Goal: Task Accomplishment & Management: Manage account settings

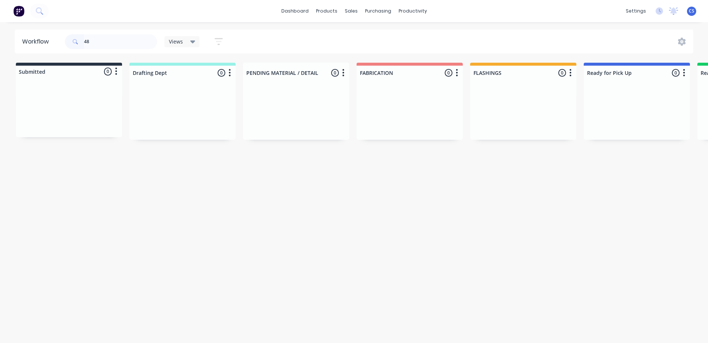
type input "4"
type input "48026"
click at [629, 135] on div "Req. [DATE] PU" at bounding box center [637, 135] width 93 height 13
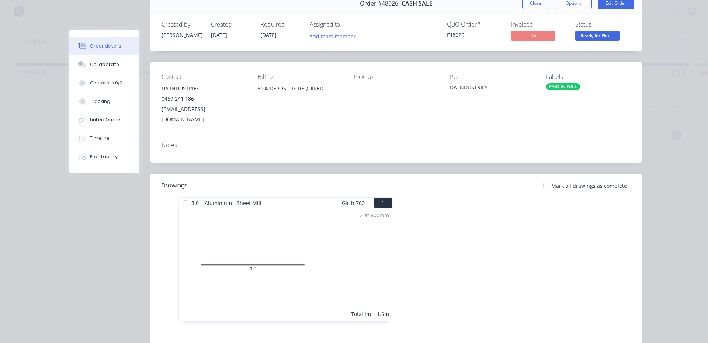
scroll to position [74, 0]
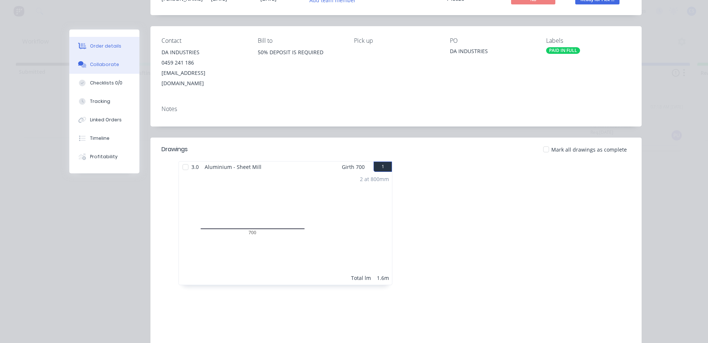
click at [96, 69] on button "Collaborate" at bounding box center [104, 64] width 70 height 18
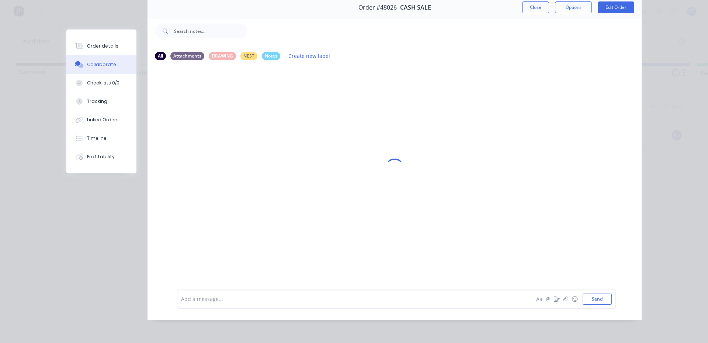
scroll to position [0, 0]
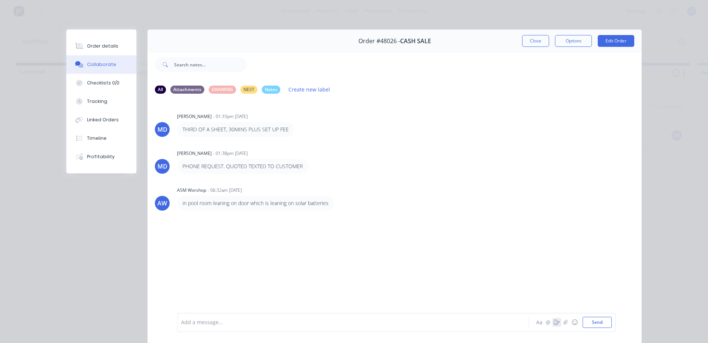
click at [554, 321] on icon "button" at bounding box center [557, 322] width 6 height 5
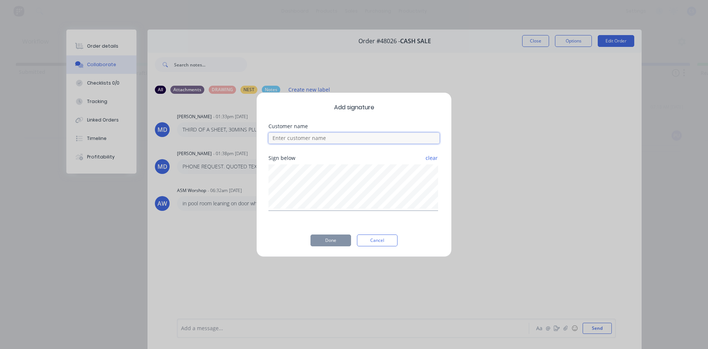
click at [367, 140] on input at bounding box center [354, 137] width 171 height 11
type input "[PERSON_NAME]"
click at [342, 241] on button "Done" at bounding box center [331, 240] width 41 height 12
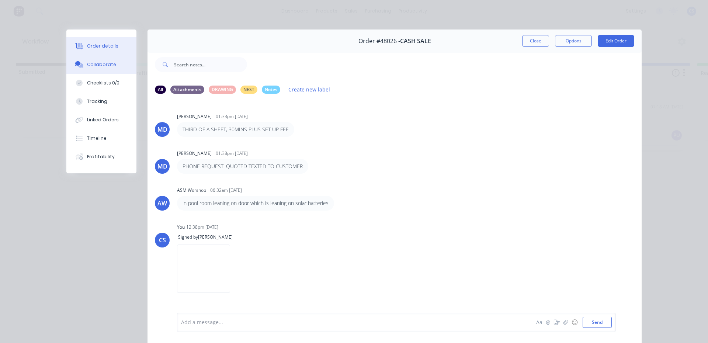
click at [104, 41] on button "Order details" at bounding box center [101, 46] width 70 height 18
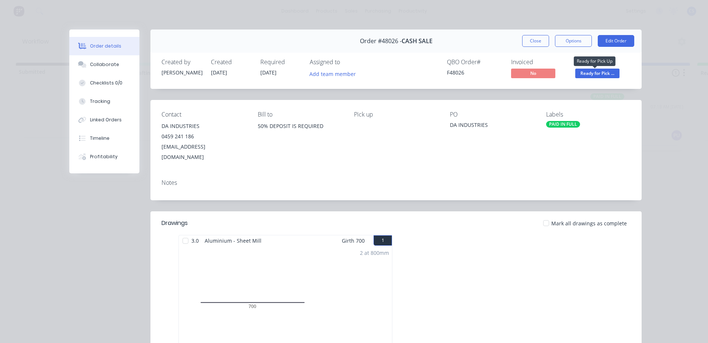
click at [582, 74] on span "Ready for Pick ..." at bounding box center [597, 73] width 44 height 9
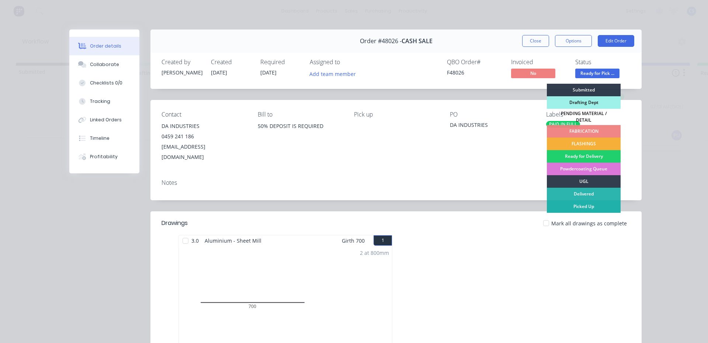
click at [578, 206] on div "Picked Up" at bounding box center [584, 206] width 74 height 13
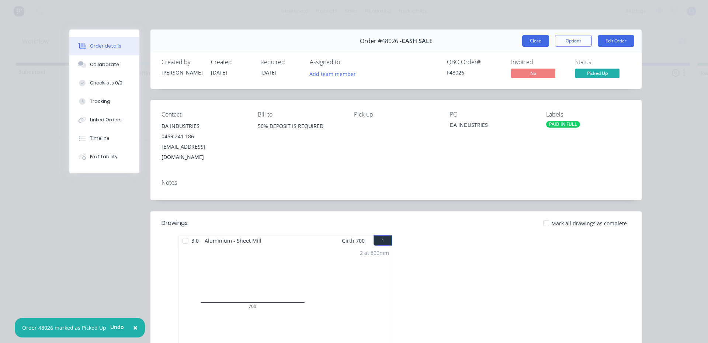
click at [533, 38] on button "Close" at bounding box center [535, 41] width 27 height 12
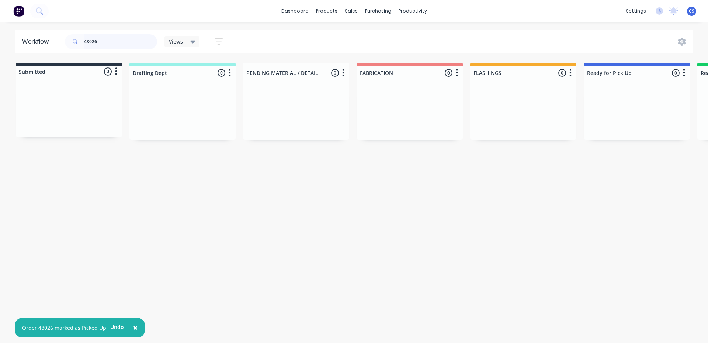
click at [103, 40] on input "48026" at bounding box center [120, 41] width 73 height 15
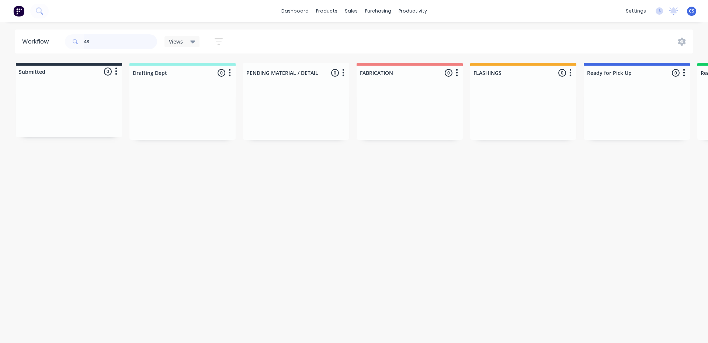
type input "4"
type input "48087"
click at [631, 127] on p "PO #[PERSON_NAME]" at bounding box center [613, 125] width 44 height 7
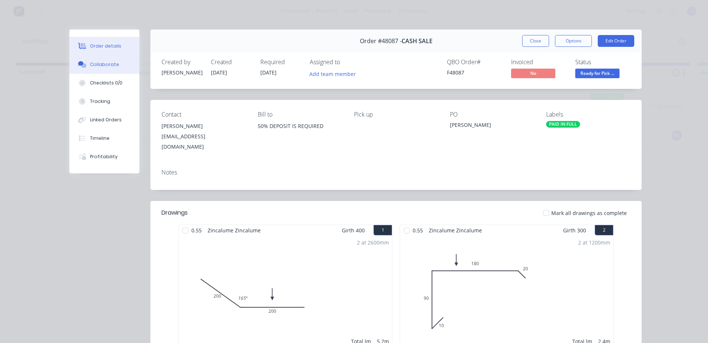
click at [94, 64] on div "Collaborate" at bounding box center [104, 64] width 29 height 7
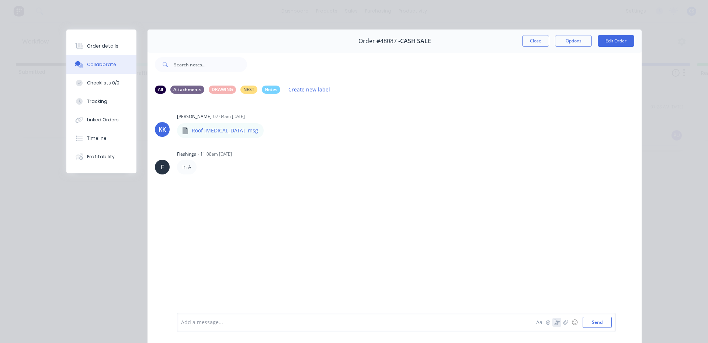
click at [557, 326] on button "button" at bounding box center [557, 322] width 9 height 9
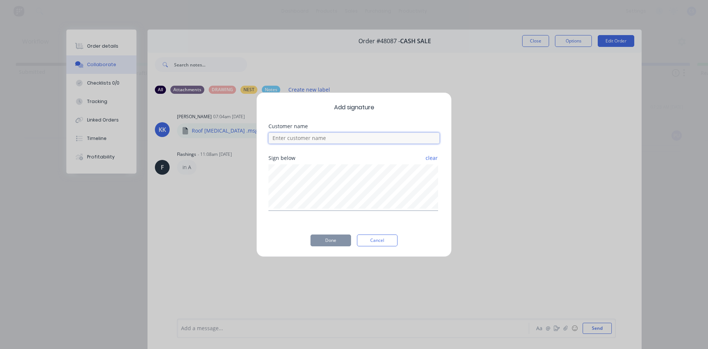
click at [385, 137] on input at bounding box center [354, 137] width 171 height 11
type input "[PERSON_NAME]"
click at [334, 240] on button "Done" at bounding box center [331, 240] width 41 height 12
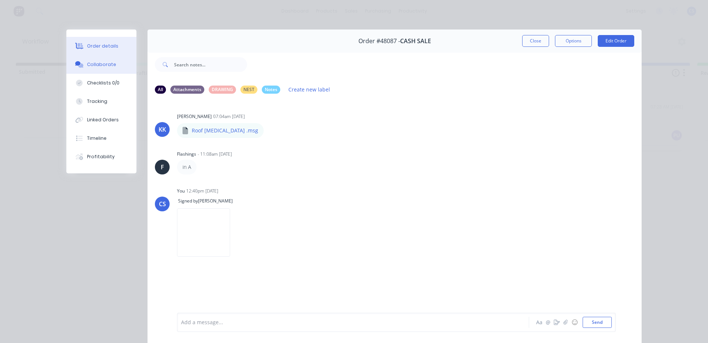
click at [90, 46] on div "Order details" at bounding box center [102, 46] width 31 height 7
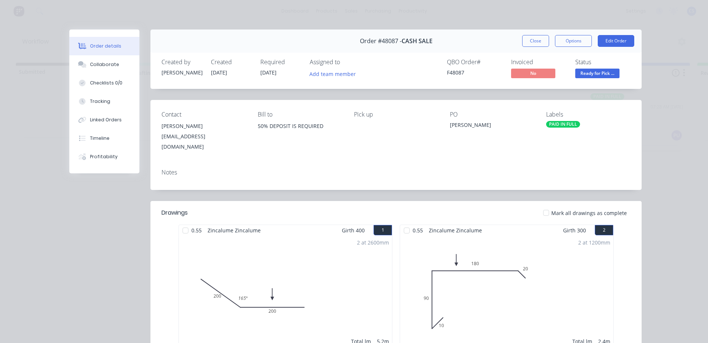
click at [606, 68] on div "Status Ready for Pick ..." at bounding box center [602, 69] width 55 height 21
click at [604, 77] on span "Ready for Pick ..." at bounding box center [597, 73] width 44 height 9
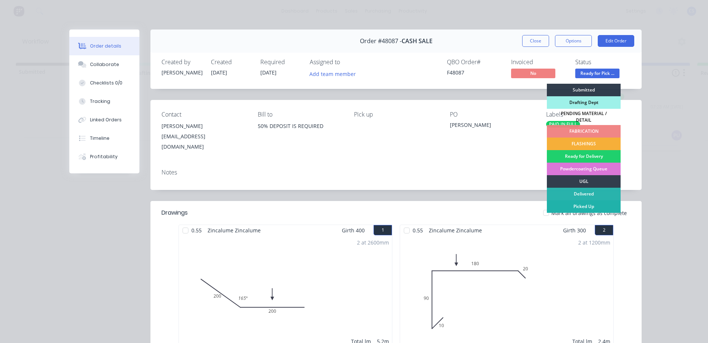
click at [555, 203] on div "Picked Up" at bounding box center [584, 206] width 74 height 13
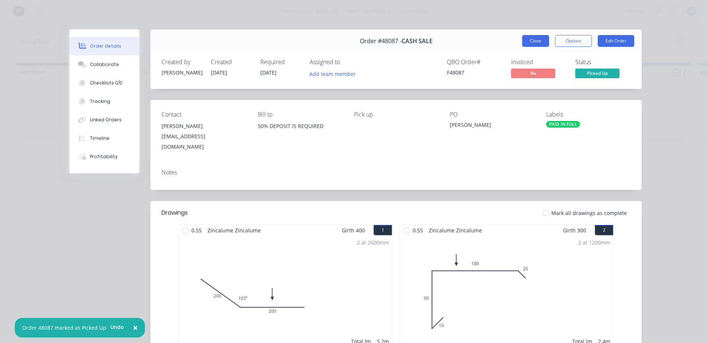
click at [536, 38] on button "Close" at bounding box center [535, 41] width 27 height 12
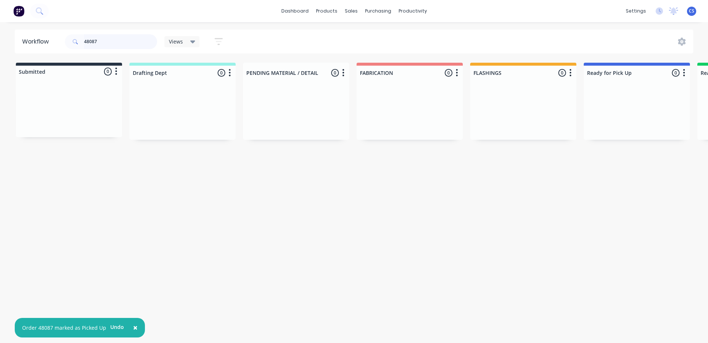
drag, startPoint x: 114, startPoint y: 45, endPoint x: 0, endPoint y: 31, distance: 115.2
click at [0, 31] on div "Workflow 48087 Views Save new view None (Default) edit [PERSON_NAME] edit [PERS…" at bounding box center [354, 42] width 708 height 24
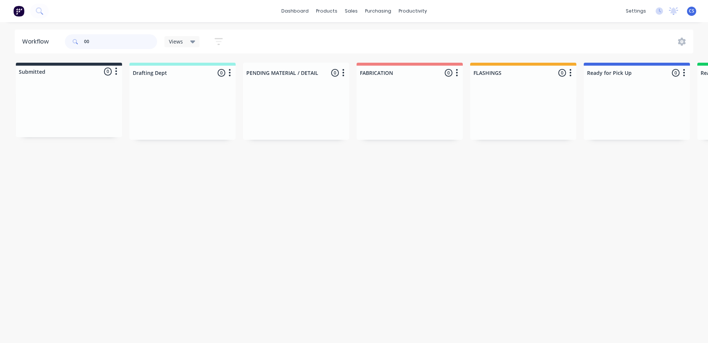
type input "0"
type input "BAXCO"
click at [622, 131] on div "Req. [DATE] PU" at bounding box center [637, 135] width 93 height 13
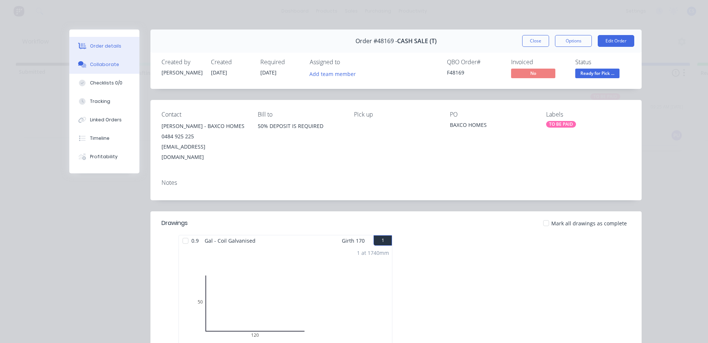
click at [102, 66] on div "Collaborate" at bounding box center [104, 64] width 29 height 7
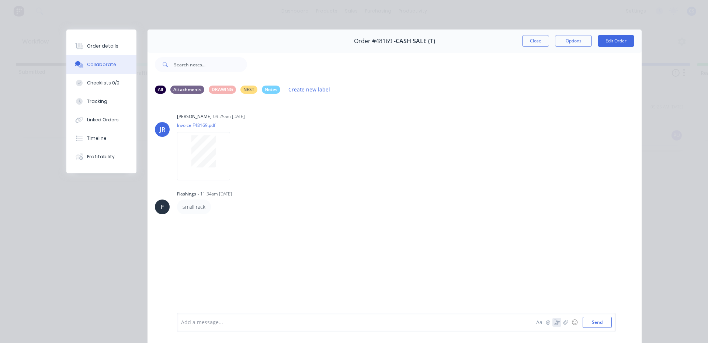
click at [554, 321] on icon "button" at bounding box center [557, 322] width 6 height 5
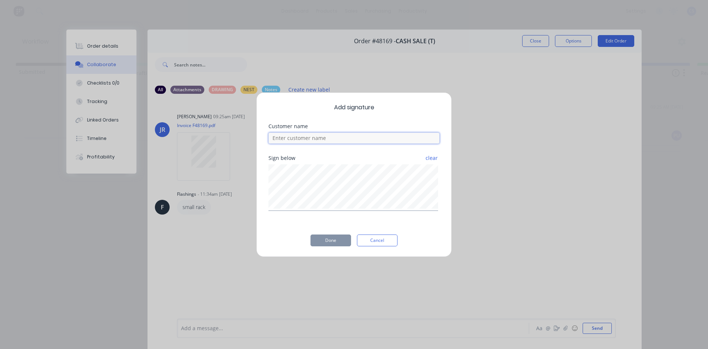
click at [399, 135] on input at bounding box center [354, 137] width 171 height 11
type input "[PERSON_NAME]"
click at [328, 232] on div "Add signature Customer name [PERSON_NAME] below clear Done Cancel" at bounding box center [353, 174] width 195 height 165
click at [324, 239] on button "Done" at bounding box center [331, 240] width 41 height 12
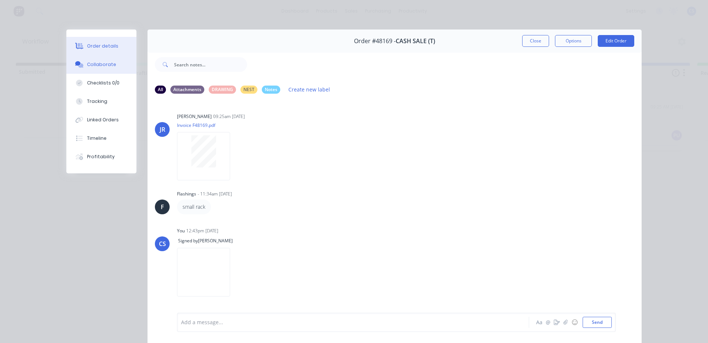
click at [94, 48] on div "Order details" at bounding box center [102, 46] width 31 height 7
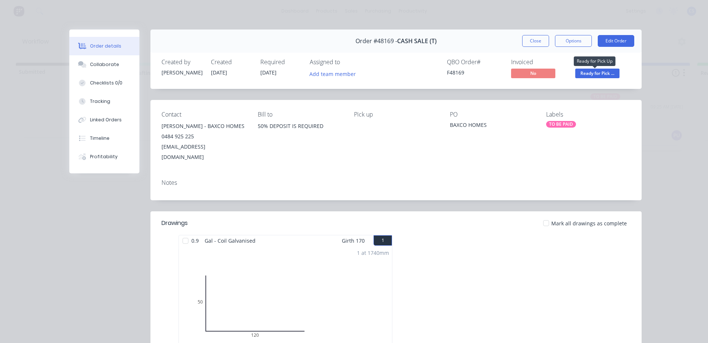
click at [599, 73] on span "Ready for Pick ..." at bounding box center [597, 73] width 44 height 9
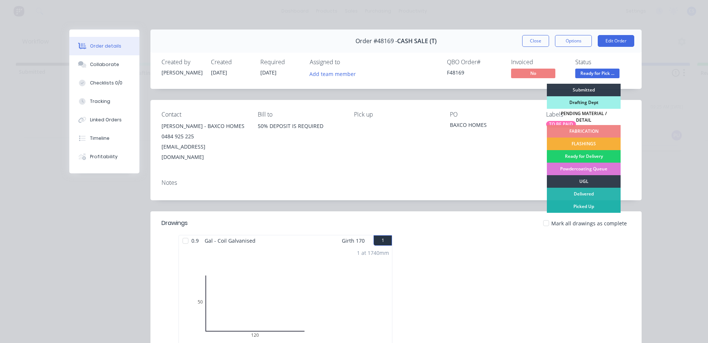
click at [589, 200] on div "Picked Up" at bounding box center [584, 206] width 74 height 13
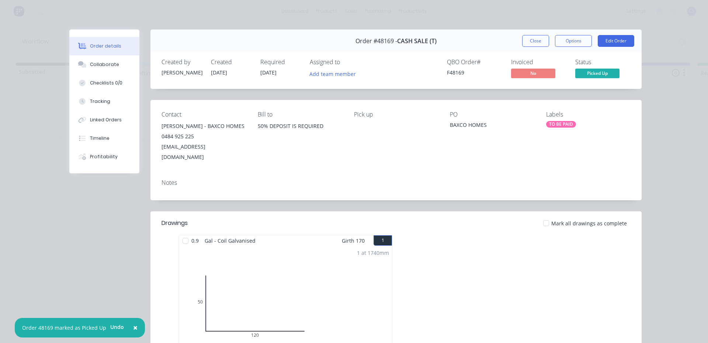
click at [522, 38] on button "Close" at bounding box center [535, 41] width 27 height 12
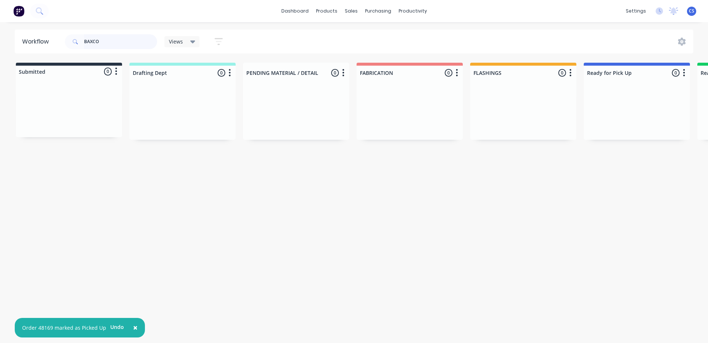
drag, startPoint x: 146, startPoint y: 40, endPoint x: 0, endPoint y: 34, distance: 145.8
click at [0, 34] on div "Workflow BAXCO Views Save new view None (Default) edit [PERSON_NAME] edit [PERS…" at bounding box center [354, 42] width 708 height 24
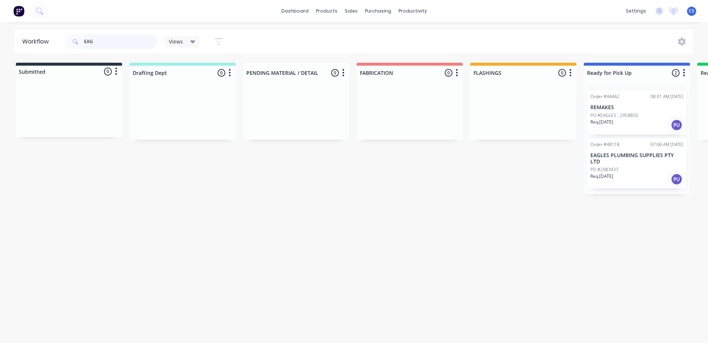
type input "EAG"
click at [618, 166] on p "PO #2983437" at bounding box center [605, 169] width 28 height 7
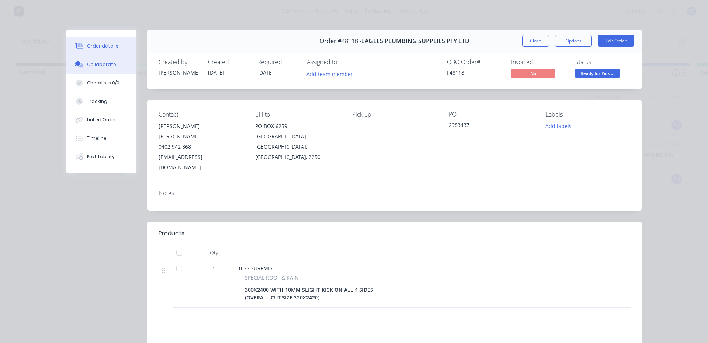
click at [94, 61] on button "Collaborate" at bounding box center [101, 64] width 70 height 18
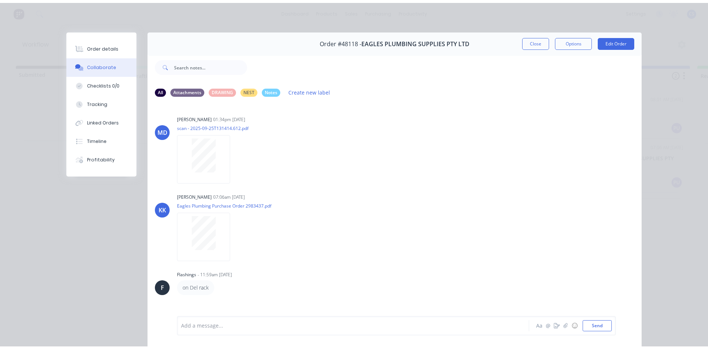
scroll to position [39, 0]
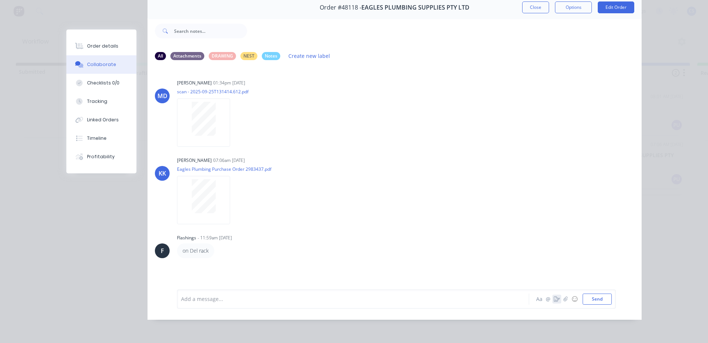
click at [554, 298] on icon "button" at bounding box center [557, 299] width 6 height 5
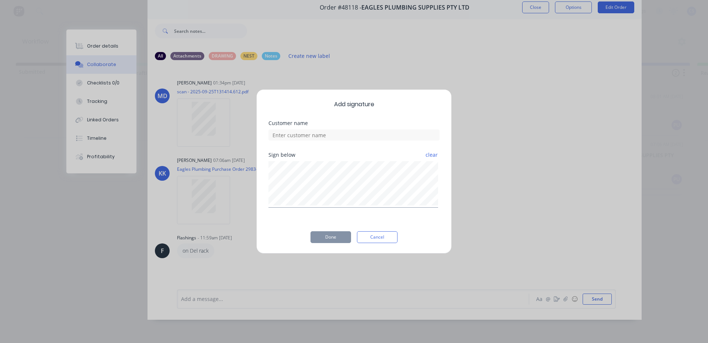
scroll to position [34, 0]
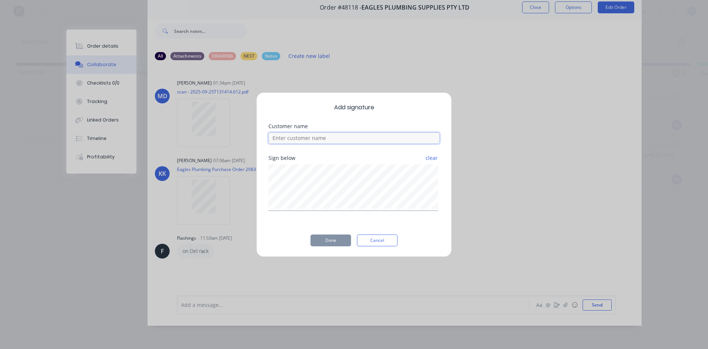
click at [289, 143] on input at bounding box center [354, 137] width 171 height 11
type input "[PERSON_NAME]"
click at [323, 240] on button "Done" at bounding box center [331, 240] width 41 height 12
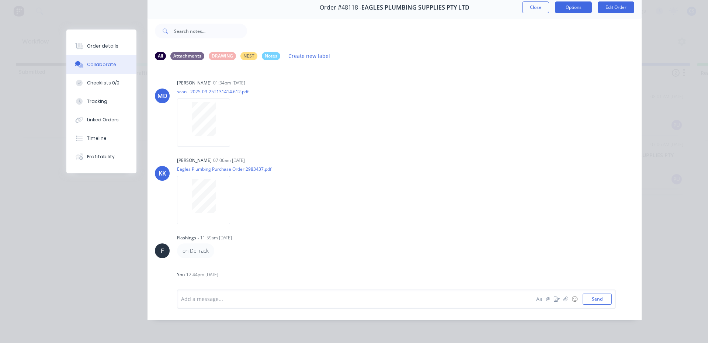
drag, startPoint x: 578, startPoint y: 7, endPoint x: 567, endPoint y: 3, distance: 11.7
click at [576, 7] on button "Options" at bounding box center [573, 7] width 37 height 12
click at [556, 58] on div "Delivery Docket" at bounding box center [553, 56] width 64 height 11
click at [555, 55] on div "Standard" at bounding box center [553, 56] width 64 height 11
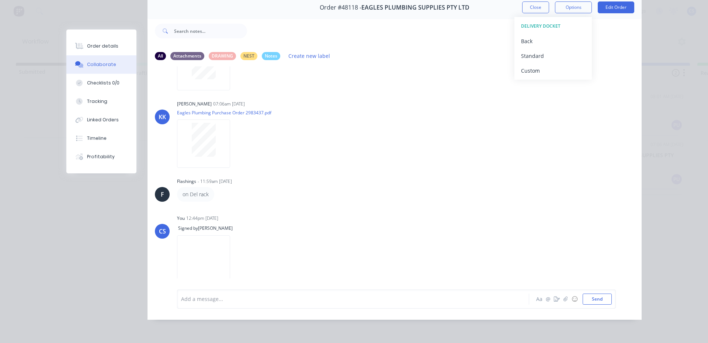
scroll to position [60, 0]
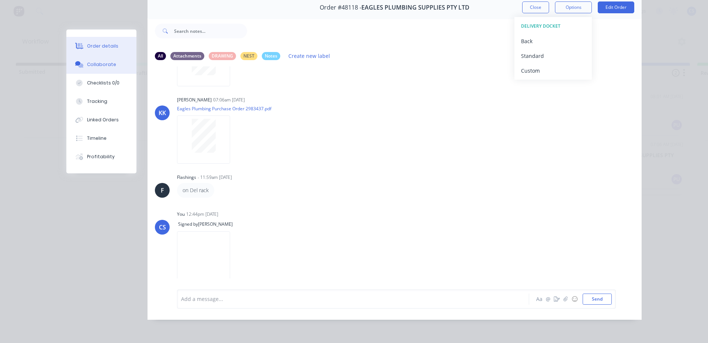
click at [99, 47] on div "Order details" at bounding box center [102, 46] width 31 height 7
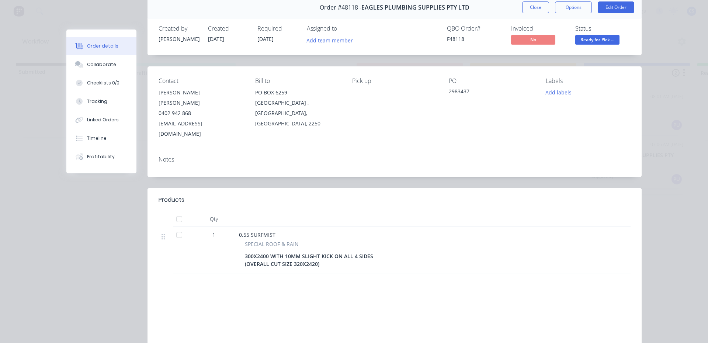
click at [609, 32] on div "Status" at bounding box center [602, 28] width 55 height 7
click at [608, 40] on span "Ready for Pick ..." at bounding box center [597, 39] width 44 height 9
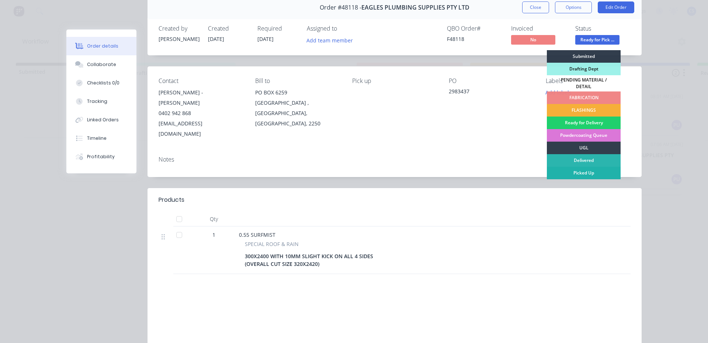
click at [571, 169] on div "Picked Up" at bounding box center [584, 173] width 74 height 13
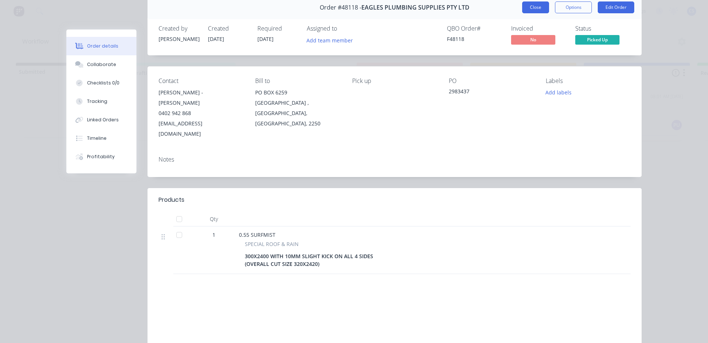
click at [534, 3] on button "Close" at bounding box center [535, 7] width 27 height 12
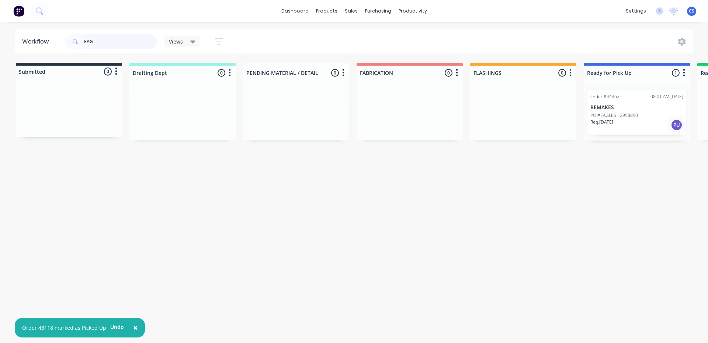
drag, startPoint x: 111, startPoint y: 49, endPoint x: 74, endPoint y: 44, distance: 37.2
click at [74, 44] on div "EAG" at bounding box center [111, 41] width 92 height 15
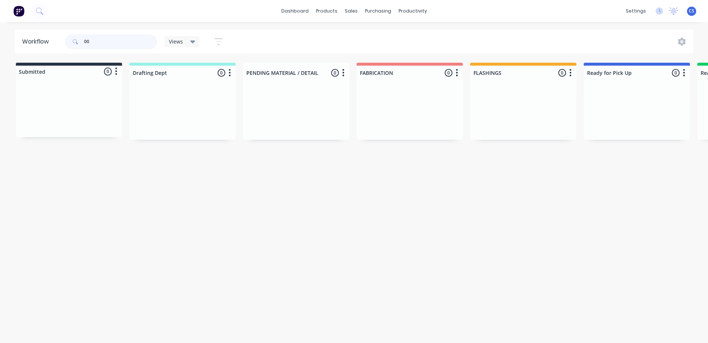
type input "0"
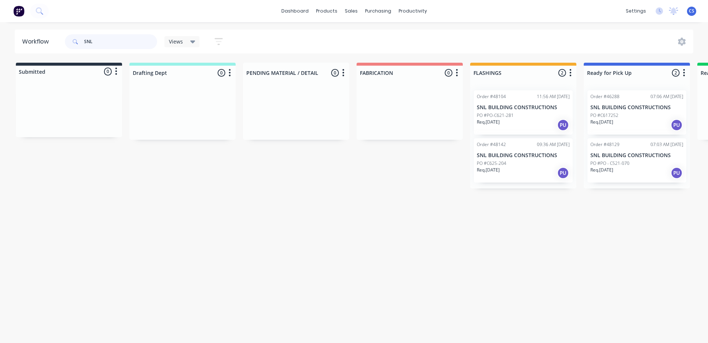
type input "SNL"
click at [631, 174] on div "Req. [DATE] PU" at bounding box center [637, 173] width 93 height 13
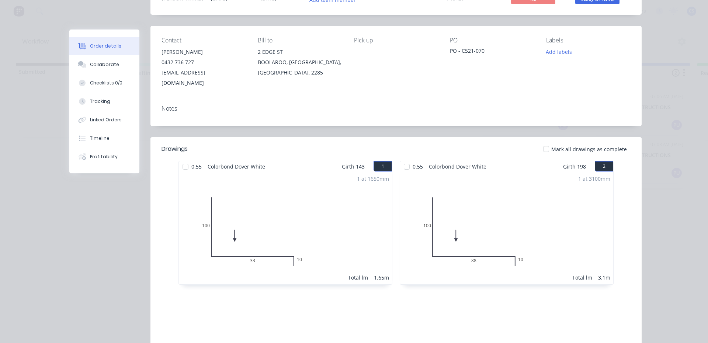
scroll to position [74, 0]
click at [94, 65] on div "Collaborate" at bounding box center [104, 64] width 29 height 7
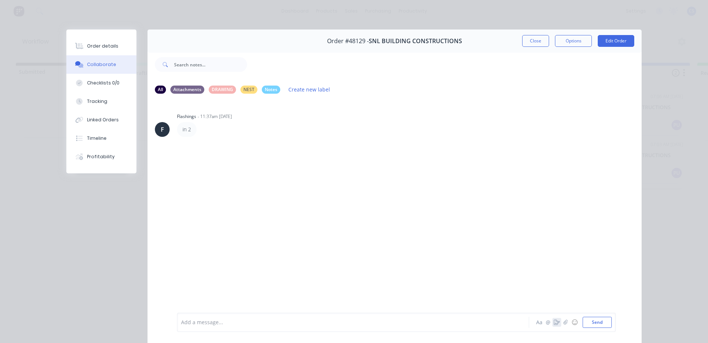
click at [556, 322] on icon "button" at bounding box center [557, 322] width 6 height 5
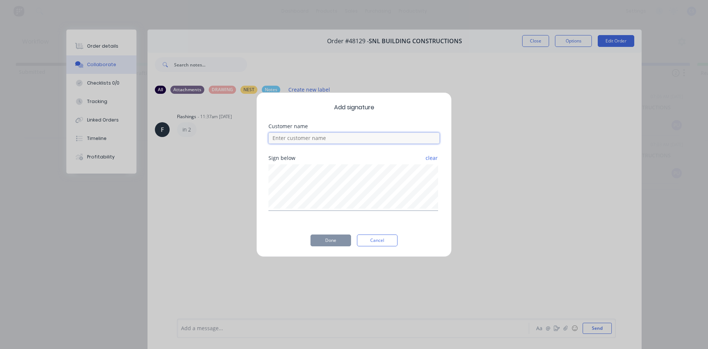
click at [281, 135] on input at bounding box center [354, 137] width 171 height 11
type input "B EN"
click at [316, 241] on button "Done" at bounding box center [331, 240] width 41 height 12
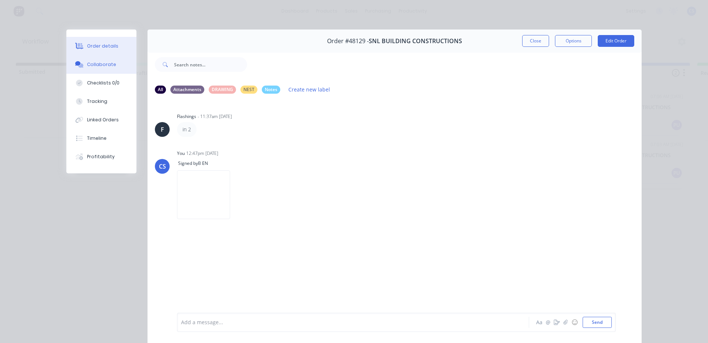
click at [98, 41] on button "Order details" at bounding box center [101, 46] width 70 height 18
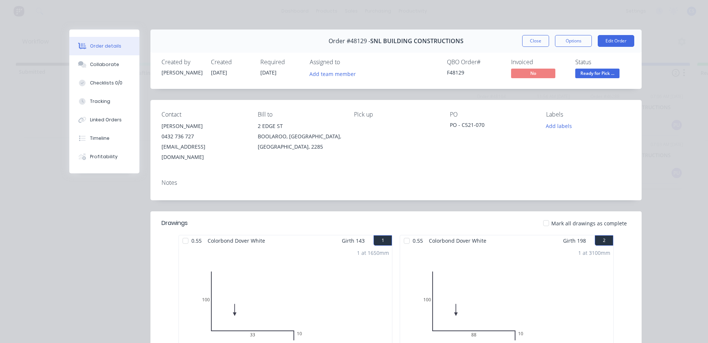
click at [598, 74] on span "Ready for Pick ..." at bounding box center [597, 73] width 44 height 9
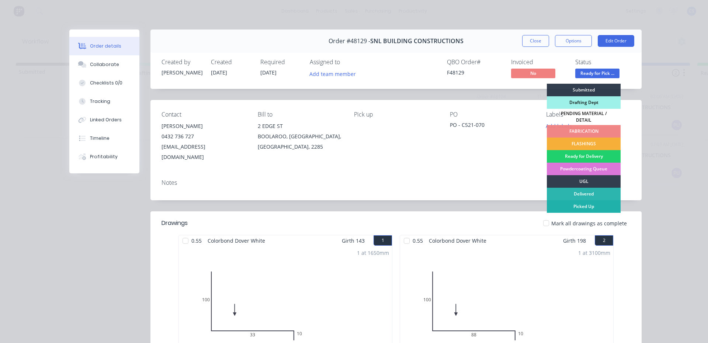
click at [584, 203] on div "Picked Up" at bounding box center [584, 206] width 74 height 13
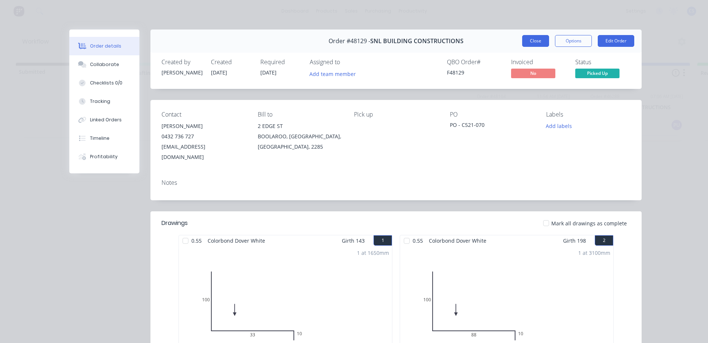
click at [527, 35] on button "Close" at bounding box center [535, 41] width 27 height 12
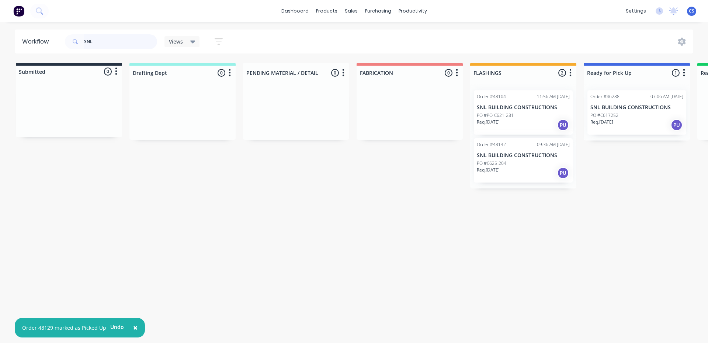
drag, startPoint x: 128, startPoint y: 38, endPoint x: 53, endPoint y: 41, distance: 74.5
click at [53, 41] on header "Workflow SNL Views Save new view None (Default) edit [PERSON_NAME] edit [PERSON…" at bounding box center [354, 42] width 679 height 24
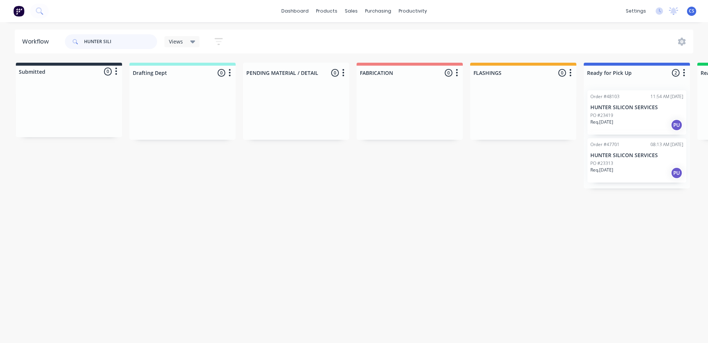
type input "HUNTER SILI"
click at [621, 115] on div "PO #23419" at bounding box center [637, 115] width 93 height 7
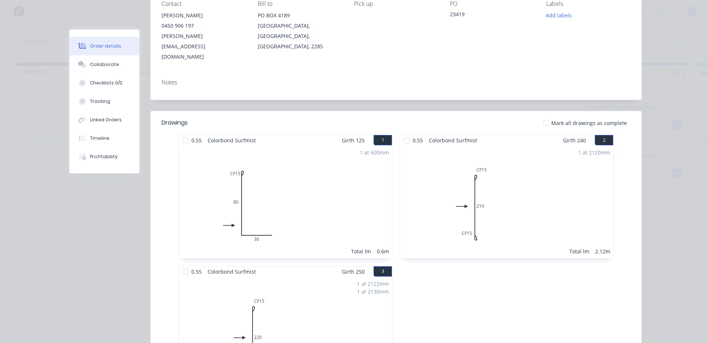
scroll to position [221, 0]
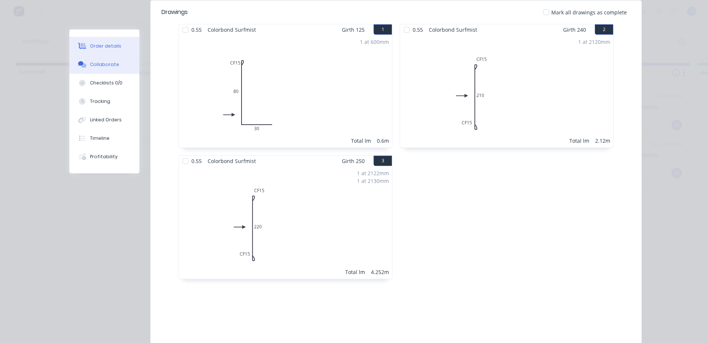
click at [104, 65] on div "Collaborate" at bounding box center [104, 64] width 29 height 7
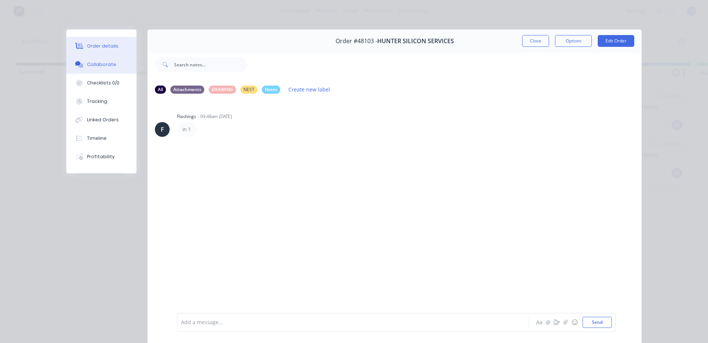
click at [110, 48] on div "Order details" at bounding box center [102, 46] width 31 height 7
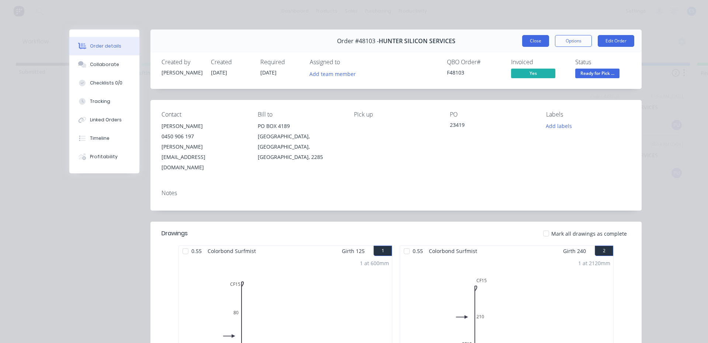
click at [522, 39] on button "Close" at bounding box center [535, 41] width 27 height 12
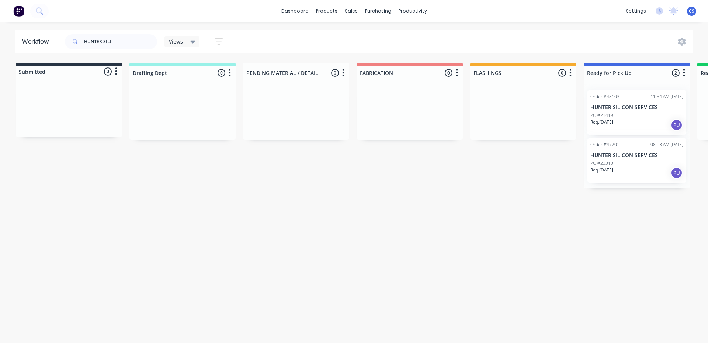
click at [618, 117] on div "PO #23419" at bounding box center [637, 115] width 93 height 7
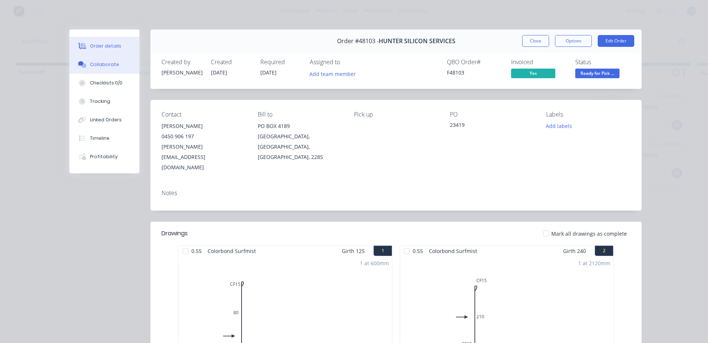
click at [86, 61] on button "Collaborate" at bounding box center [104, 64] width 70 height 18
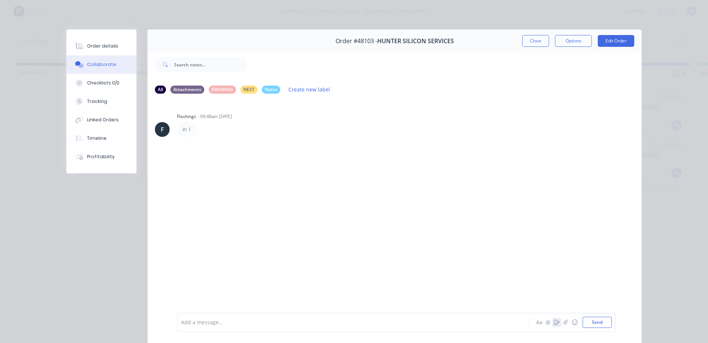
click at [555, 322] on icon "button" at bounding box center [557, 322] width 6 height 5
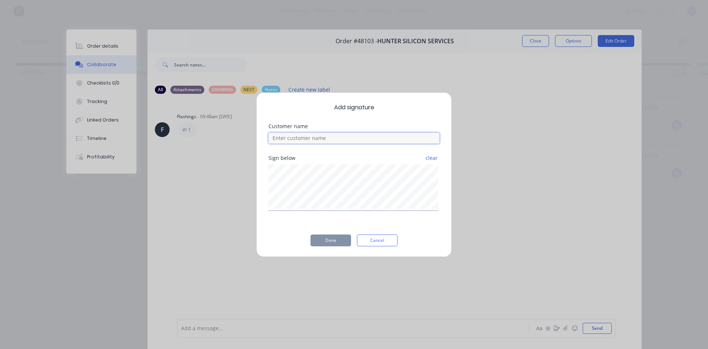
click at [281, 143] on input at bounding box center [354, 137] width 171 height 11
type input "[PERSON_NAME]"
click at [338, 239] on button "Done" at bounding box center [331, 240] width 41 height 12
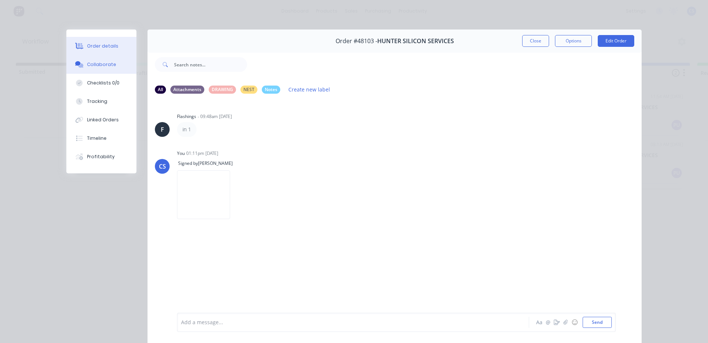
click at [103, 48] on div "Order details" at bounding box center [102, 46] width 31 height 7
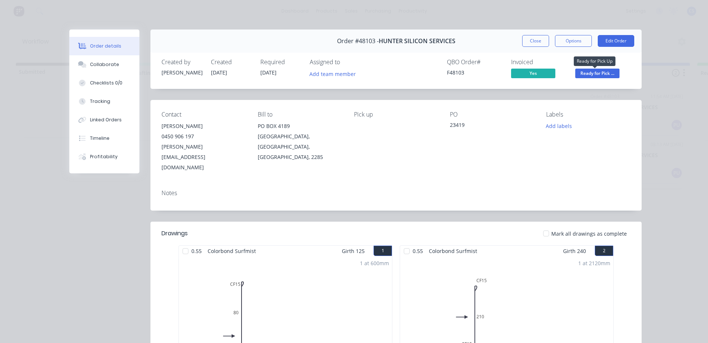
click at [583, 70] on span "Ready for Pick ..." at bounding box center [597, 73] width 44 height 9
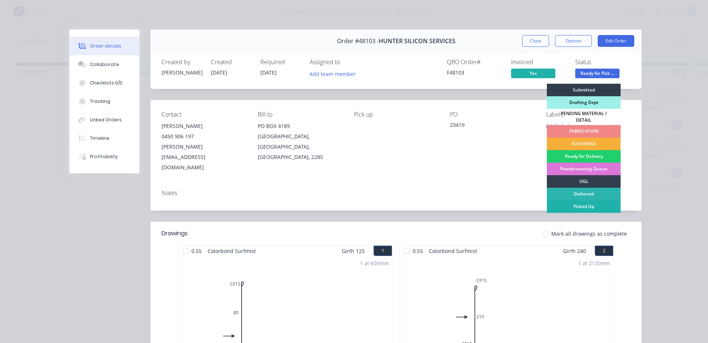
click at [587, 204] on div "Picked Up" at bounding box center [584, 206] width 74 height 13
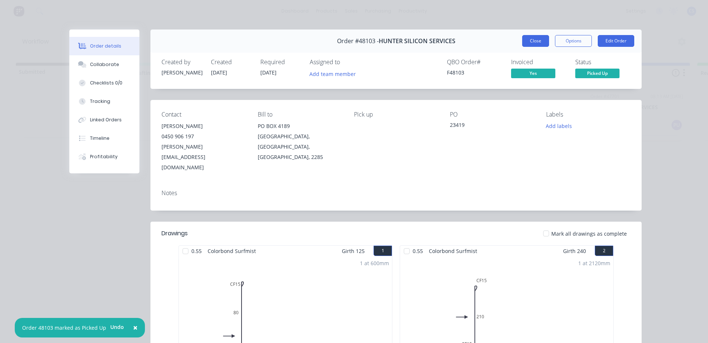
click at [534, 41] on button "Close" at bounding box center [535, 41] width 27 height 12
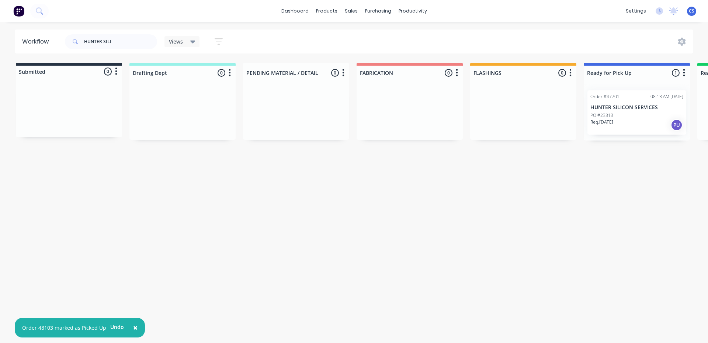
click at [636, 121] on div "Req. [DATE] PU" at bounding box center [637, 125] width 93 height 13
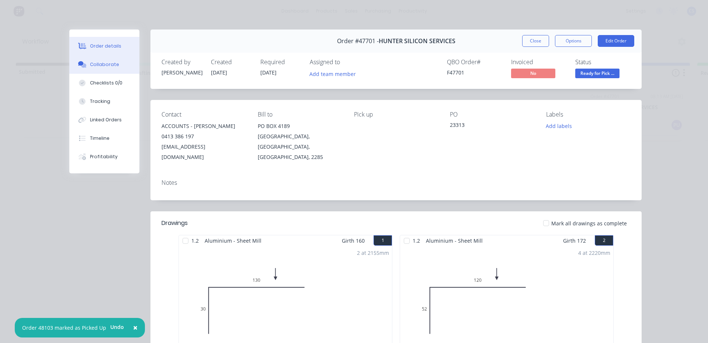
click at [107, 65] on div "Collaborate" at bounding box center [104, 64] width 29 height 7
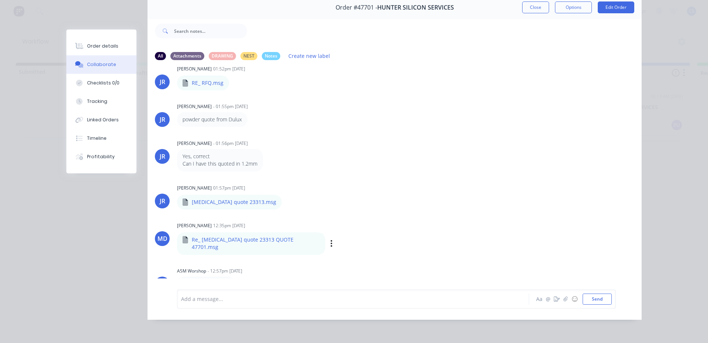
scroll to position [39, 0]
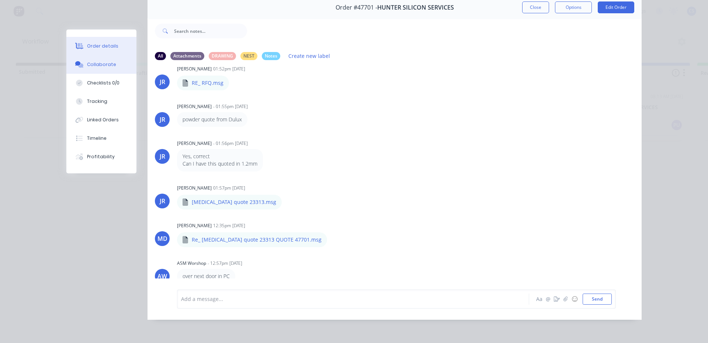
click at [104, 48] on div "Order details" at bounding box center [102, 46] width 31 height 7
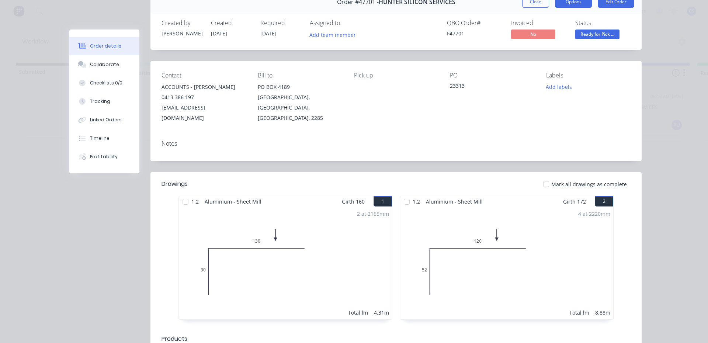
click at [572, 2] on button "Options" at bounding box center [573, 2] width 37 height 12
click at [545, 45] on div "Delivery Docket" at bounding box center [553, 50] width 64 height 11
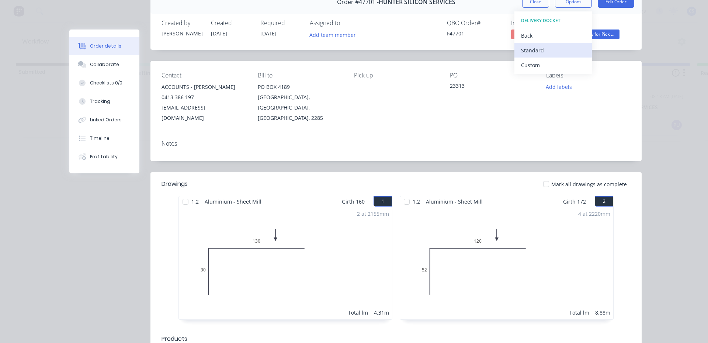
click at [535, 53] on div "Standard" at bounding box center [553, 50] width 64 height 11
click at [645, 60] on div "Order details Collaborate Checklists 0/0 Tracking Linked Orders Timeline Profit…" at bounding box center [354, 271] width 590 height 562
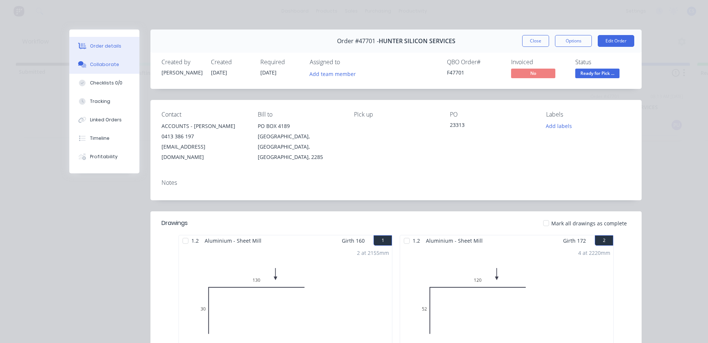
click at [92, 62] on div "Collaborate" at bounding box center [104, 64] width 29 height 7
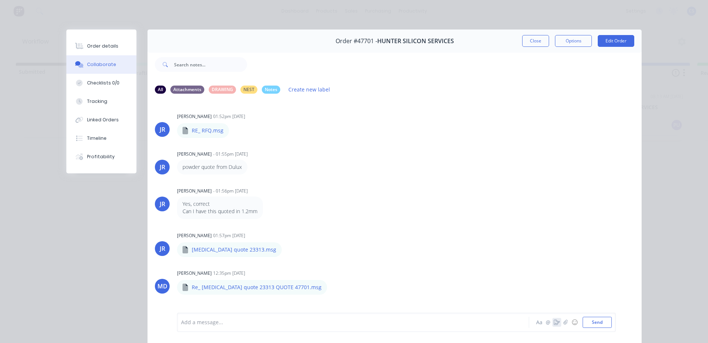
click at [554, 323] on icon "button" at bounding box center [557, 322] width 6 height 5
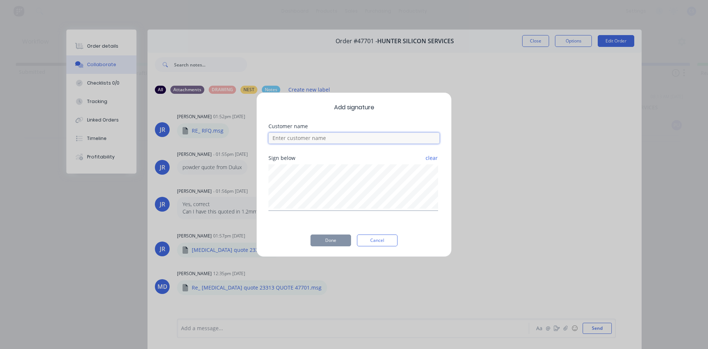
click at [303, 136] on input at bounding box center [354, 137] width 171 height 11
type input "[PERSON_NAME]"
click at [339, 238] on button "Done" at bounding box center [331, 240] width 41 height 12
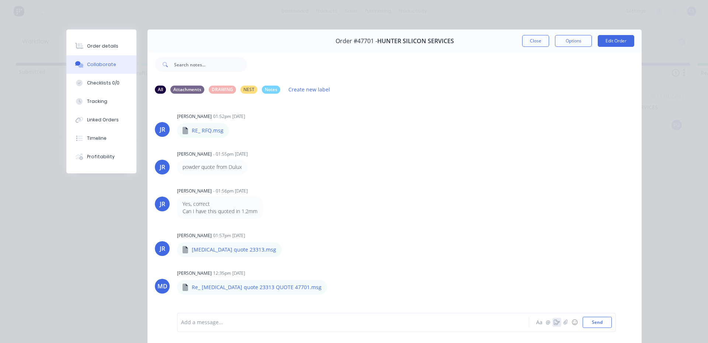
scroll to position [14, 0]
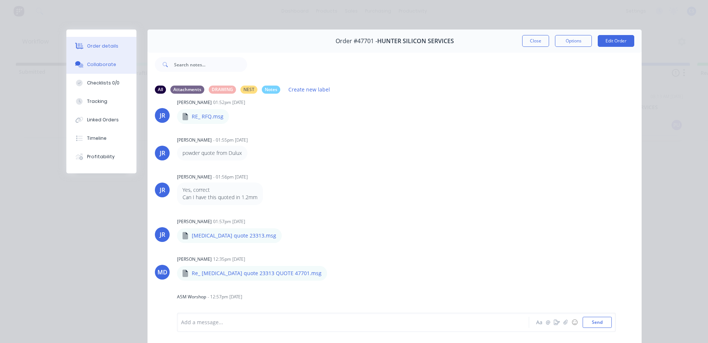
click at [112, 52] on button "Order details" at bounding box center [101, 46] width 70 height 18
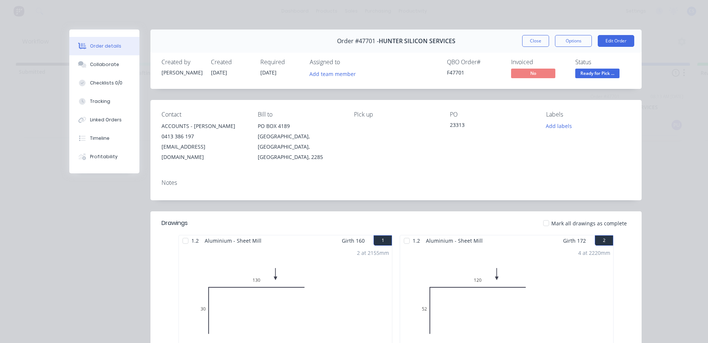
click at [596, 73] on span "Ready for Pick ..." at bounding box center [597, 73] width 44 height 9
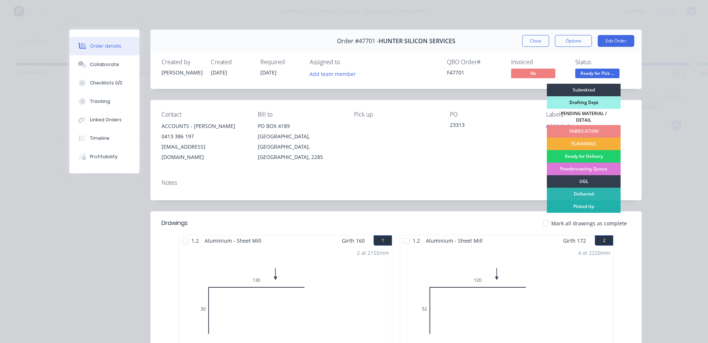
click at [597, 204] on div "Picked Up" at bounding box center [584, 206] width 74 height 13
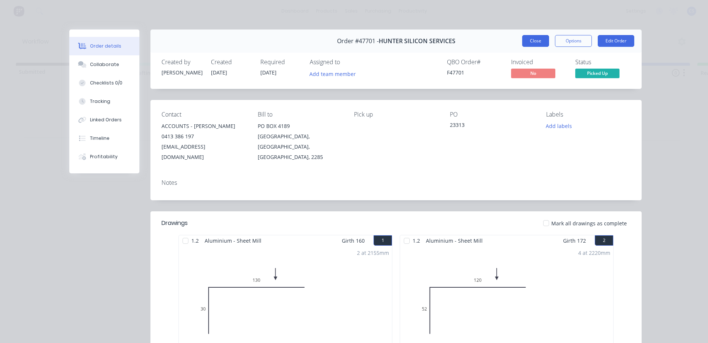
click at [530, 44] on button "Close" at bounding box center [535, 41] width 27 height 12
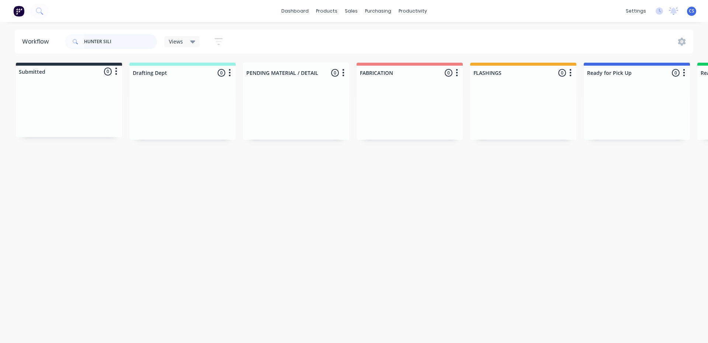
drag, startPoint x: 143, startPoint y: 42, endPoint x: 0, endPoint y: 23, distance: 144.1
click at [0, 23] on div "dashboard products sales purchasing productivity dashboard products Product Cat…" at bounding box center [354, 149] width 708 height 299
type input "INAX"
click at [615, 126] on div "Req. [DATE] PU" at bounding box center [637, 125] width 93 height 13
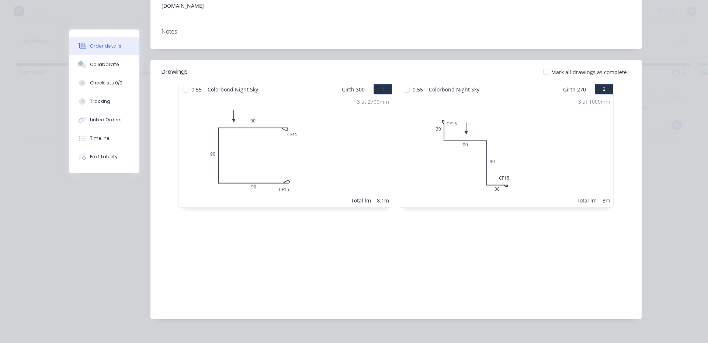
scroll to position [0, 0]
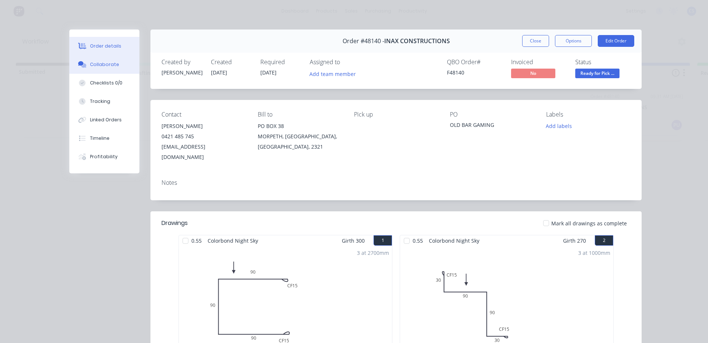
click at [100, 66] on div "Collaborate" at bounding box center [104, 64] width 29 height 7
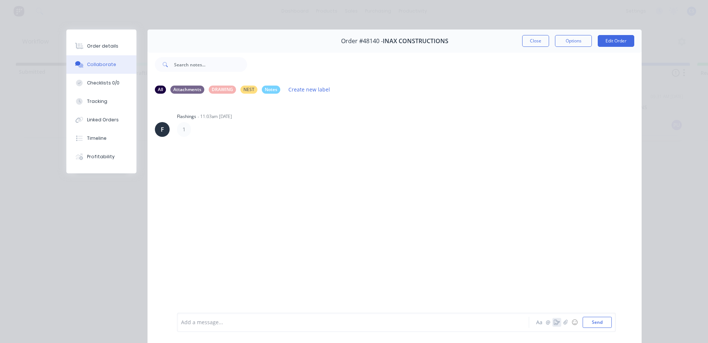
click at [554, 321] on icon "button" at bounding box center [557, 322] width 6 height 5
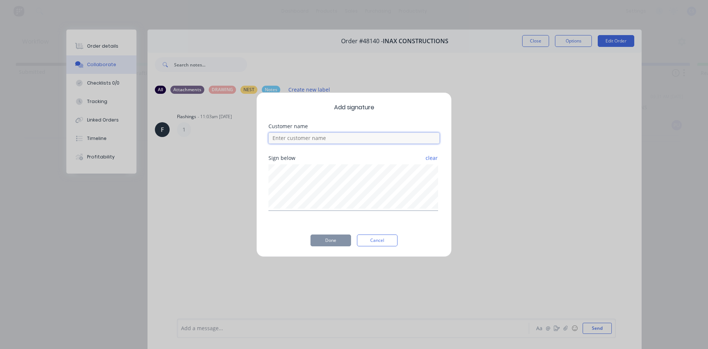
click at [336, 136] on input at bounding box center [354, 137] width 171 height 11
type input "[PERSON_NAME]"
click at [330, 242] on button "Done" at bounding box center [331, 240] width 41 height 12
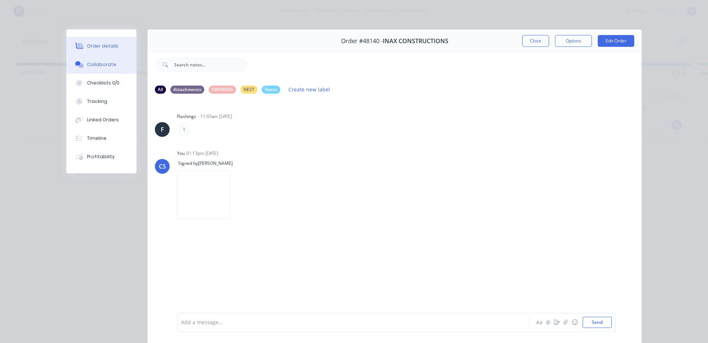
click at [99, 43] on div "Order details" at bounding box center [102, 46] width 31 height 7
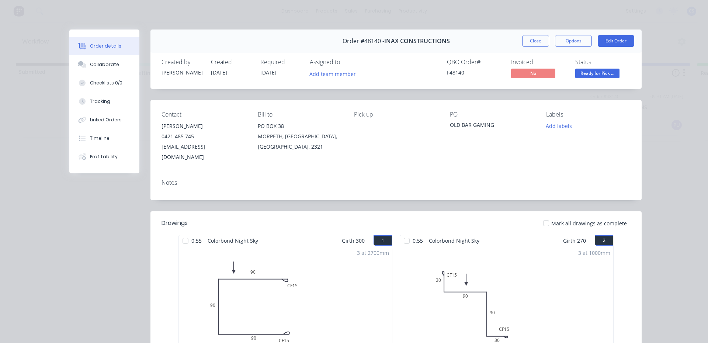
click at [580, 69] on span "Ready for Pick ..." at bounding box center [597, 73] width 44 height 9
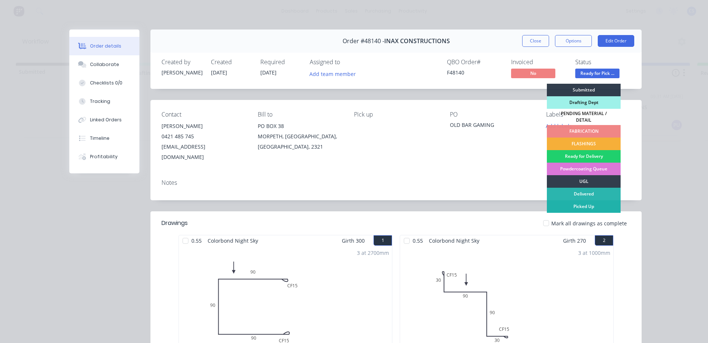
click at [586, 205] on div "Picked Up" at bounding box center [584, 206] width 74 height 13
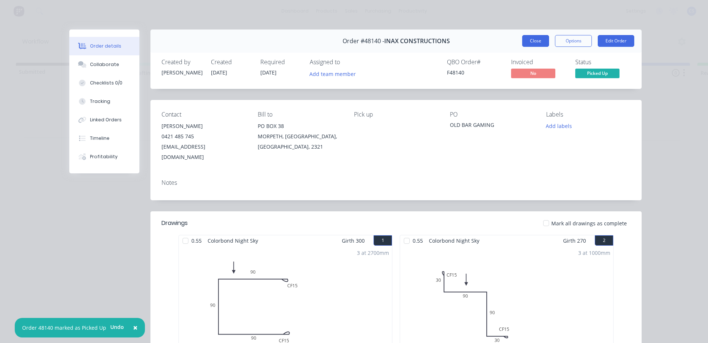
click at [530, 38] on button "Close" at bounding box center [535, 41] width 27 height 12
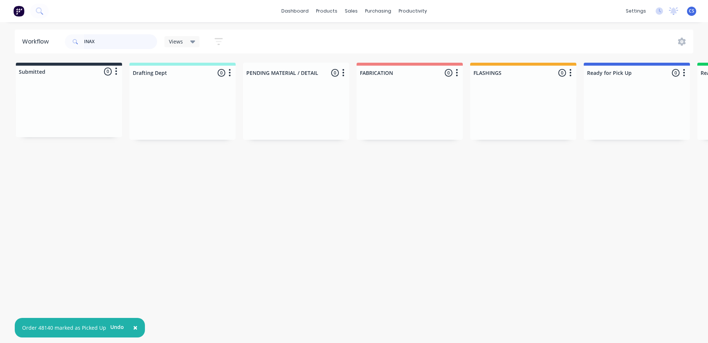
drag, startPoint x: 102, startPoint y: 34, endPoint x: 0, endPoint y: 36, distance: 101.8
click at [0, 36] on div "Workflow INAX Views Save new view None (Default) edit [PERSON_NAME] edit [PERSO…" at bounding box center [354, 42] width 708 height 24
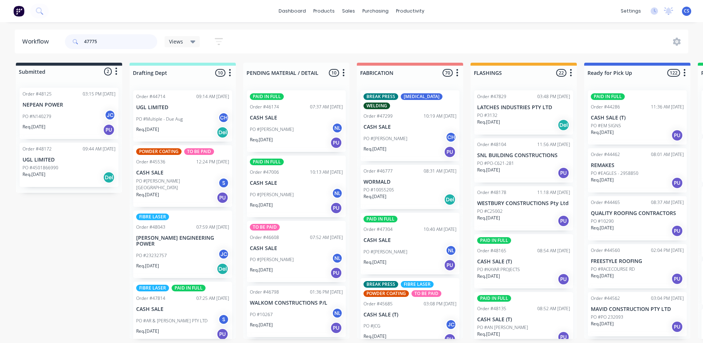
type input "47775"
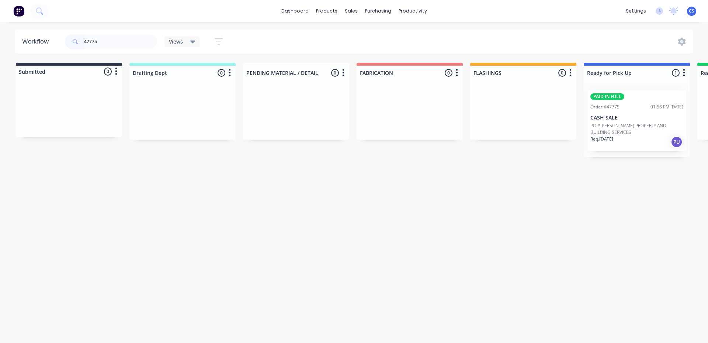
click at [600, 138] on p "Req. [DATE]" at bounding box center [602, 139] width 23 height 7
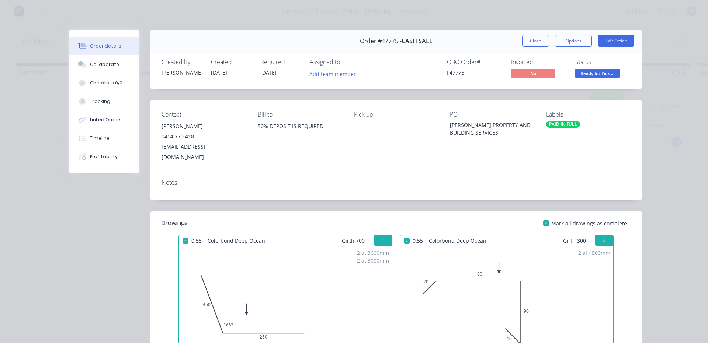
drag, startPoint x: 100, startPoint y: 68, endPoint x: 140, endPoint y: 95, distance: 48.8
click at [100, 67] on div "Collaborate" at bounding box center [104, 64] width 29 height 7
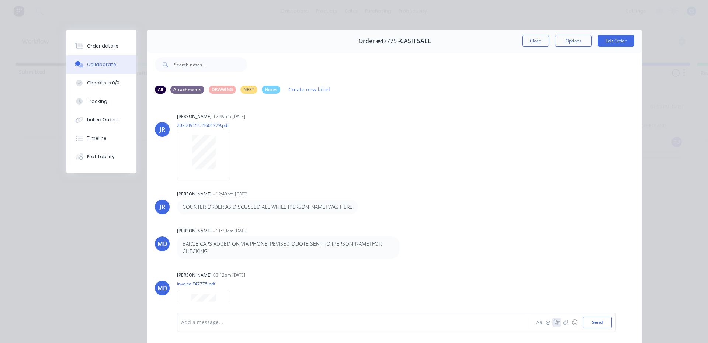
click at [553, 319] on button "button" at bounding box center [557, 322] width 9 height 9
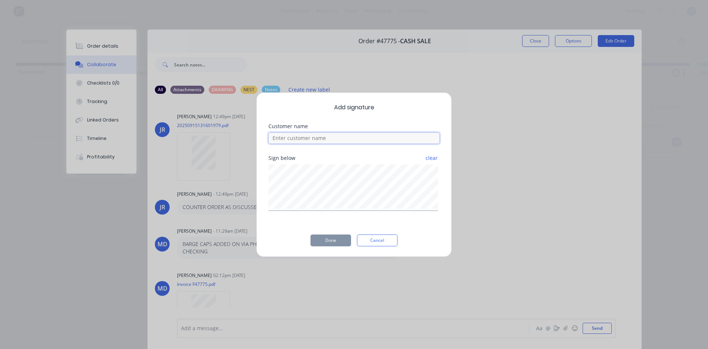
click at [336, 141] on input at bounding box center [354, 137] width 171 height 11
type input "R"
type input "[PERSON_NAME]"
click at [332, 243] on button "Done" at bounding box center [331, 240] width 41 height 12
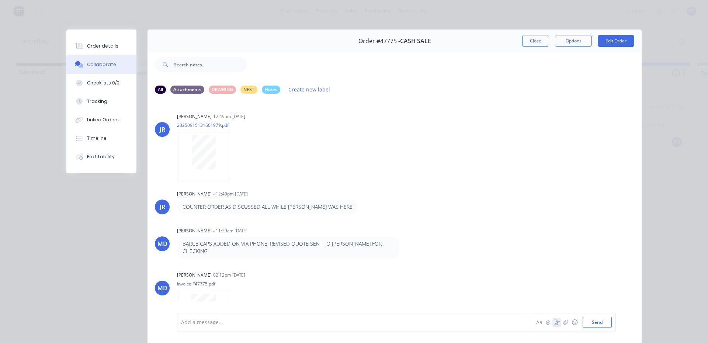
scroll to position [48, 0]
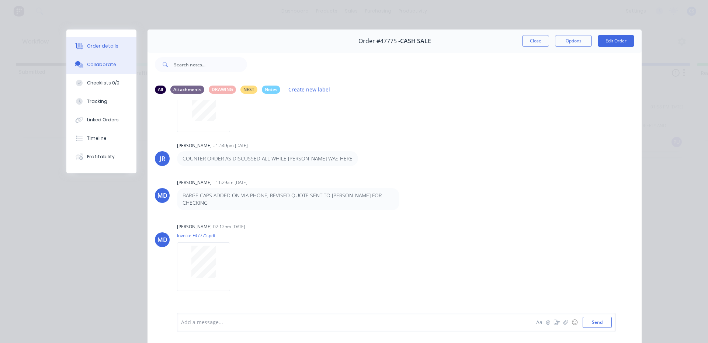
click at [100, 46] on div "Order details" at bounding box center [102, 46] width 31 height 7
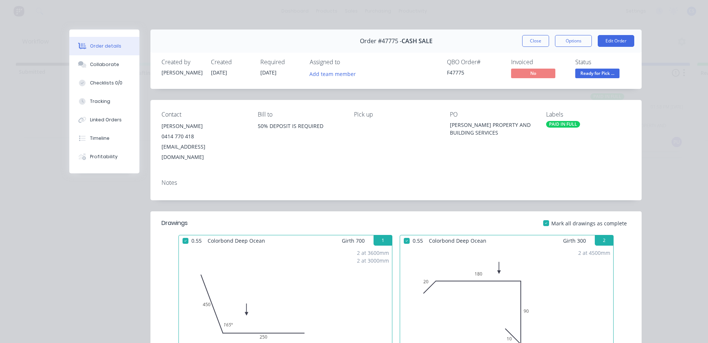
click at [585, 74] on span "Ready for Pick ..." at bounding box center [597, 73] width 44 height 9
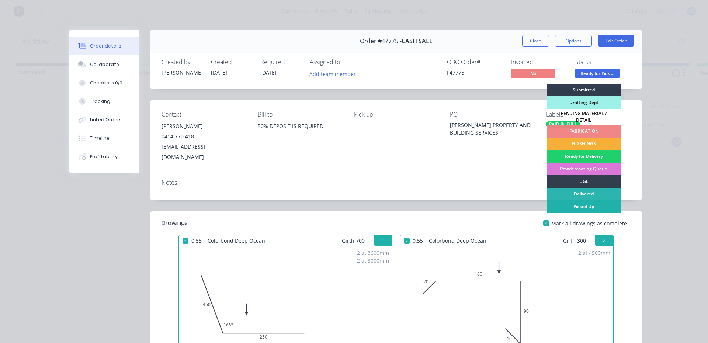
click at [557, 200] on div "Picked Up" at bounding box center [584, 206] width 74 height 13
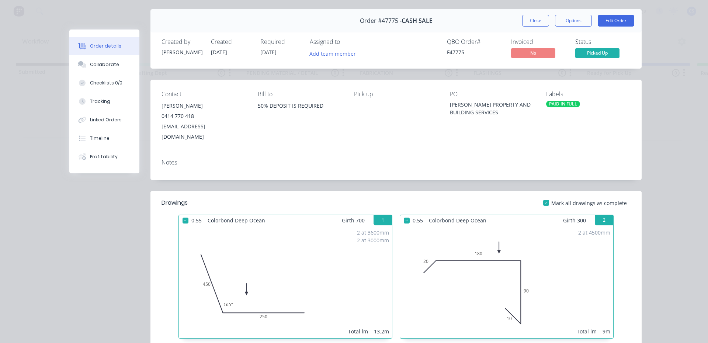
scroll to position [0, 0]
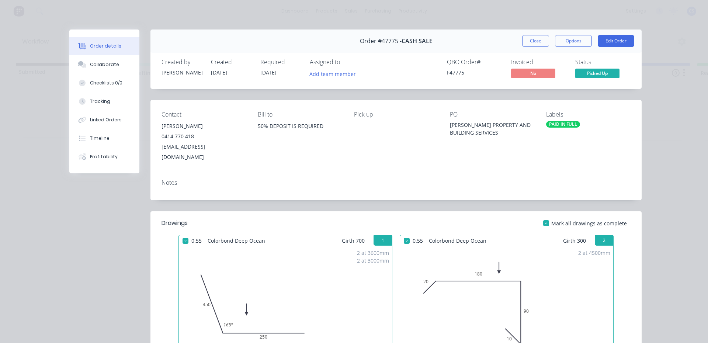
click at [532, 35] on div "Order #47775 - CASH SALE Close Options Edit Order" at bounding box center [395, 41] width 491 height 23
click at [527, 42] on button "Close" at bounding box center [535, 41] width 27 height 12
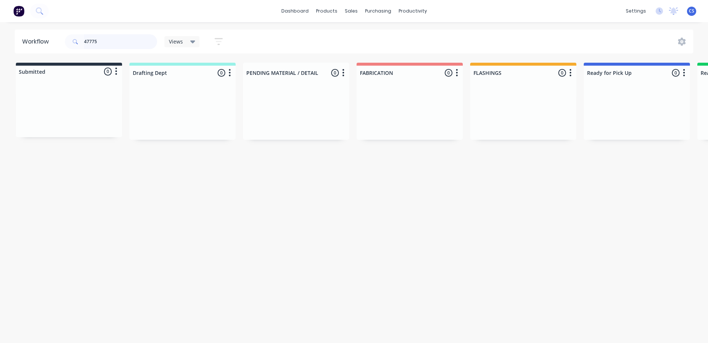
drag, startPoint x: 131, startPoint y: 41, endPoint x: 72, endPoint y: 41, distance: 59.0
click at [72, 41] on div "47775" at bounding box center [111, 41] width 92 height 15
type input "GLENDALE"
click at [612, 130] on p "Req. [DATE]" at bounding box center [602, 132] width 23 height 7
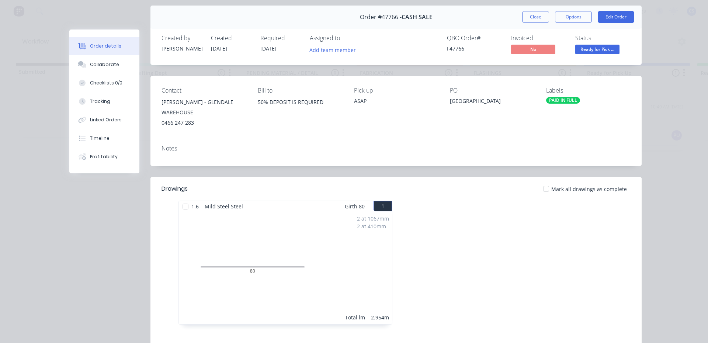
scroll to position [37, 0]
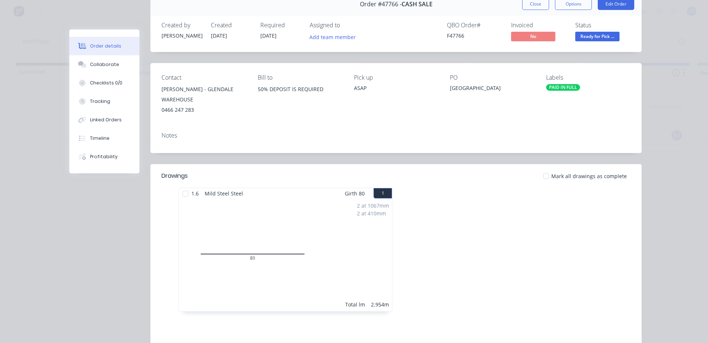
click at [93, 233] on div "Order #47766 - CASH SALE Close Options Edit Order Created by [PERSON_NAME] Crea…" at bounding box center [355, 214] width 572 height 442
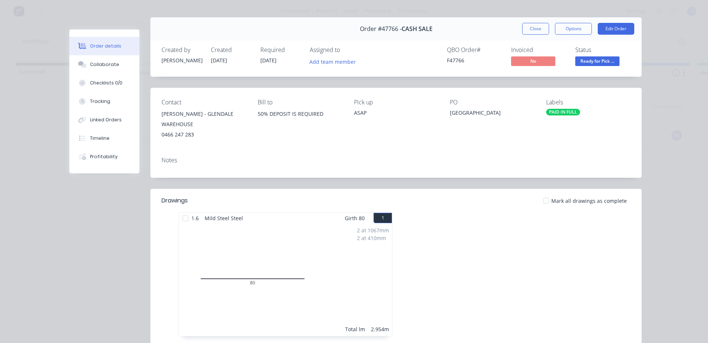
scroll to position [0, 0]
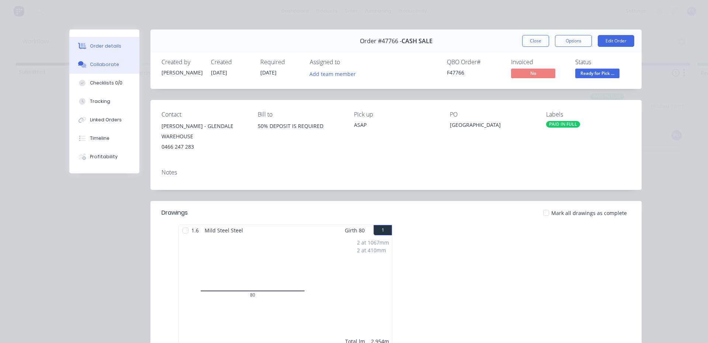
click at [113, 63] on div "Collaborate" at bounding box center [104, 64] width 29 height 7
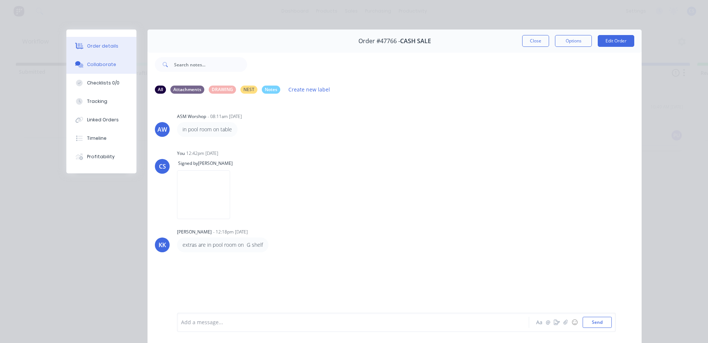
click at [98, 47] on div "Order details" at bounding box center [102, 46] width 31 height 7
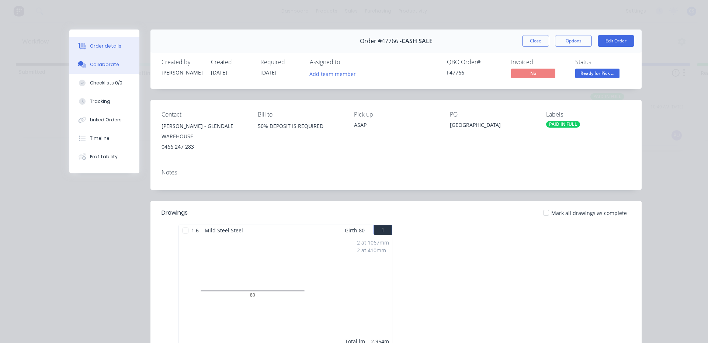
click at [101, 66] on div "Collaborate" at bounding box center [104, 64] width 29 height 7
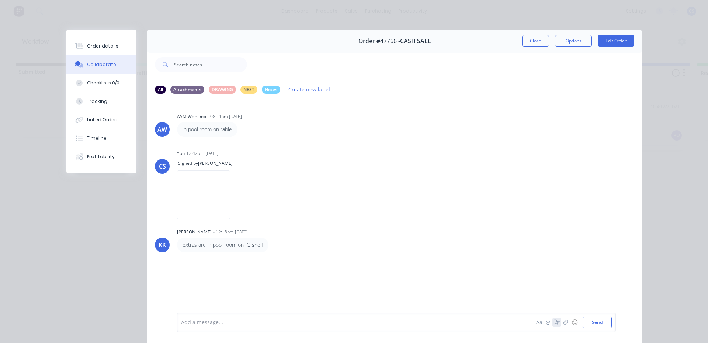
click at [553, 322] on button "button" at bounding box center [557, 322] width 9 height 9
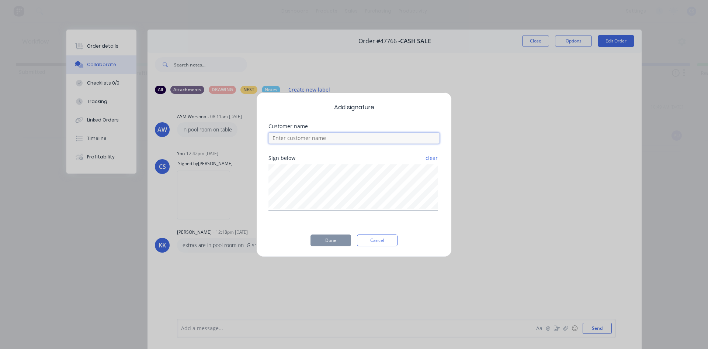
click at [346, 141] on input at bounding box center [354, 137] width 171 height 11
type input "[PERSON_NAME]"
click at [336, 238] on button "Done" at bounding box center [331, 240] width 41 height 12
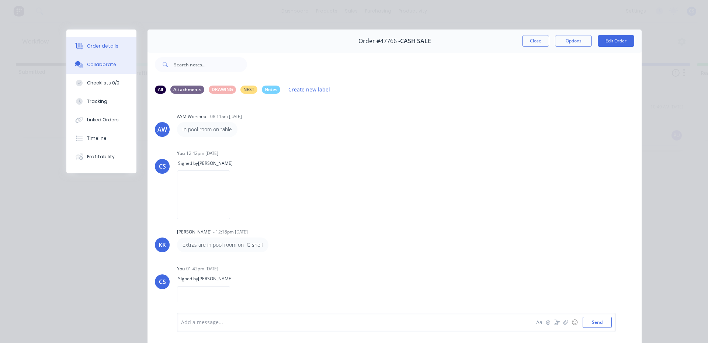
click at [94, 48] on div "Order details" at bounding box center [102, 46] width 31 height 7
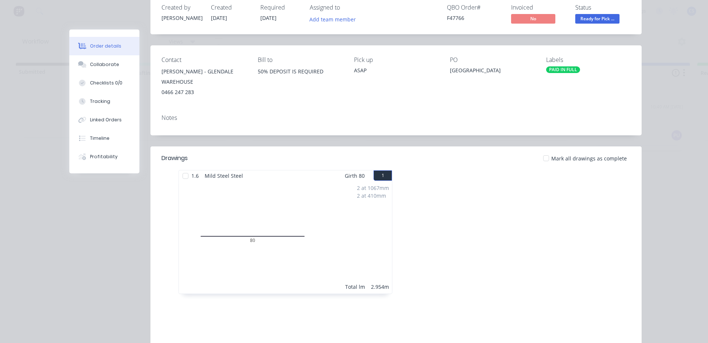
scroll to position [37, 0]
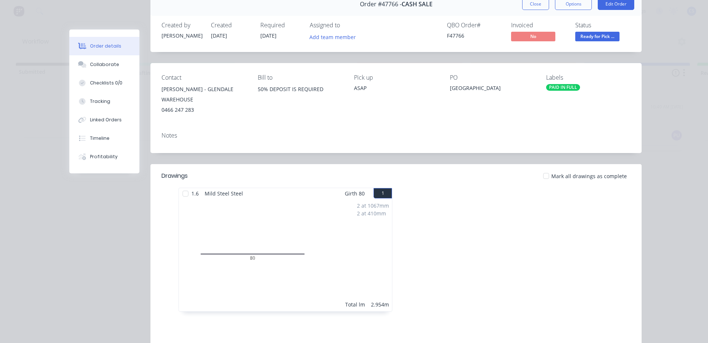
click at [598, 36] on span "Ready for Pick ..." at bounding box center [597, 36] width 44 height 9
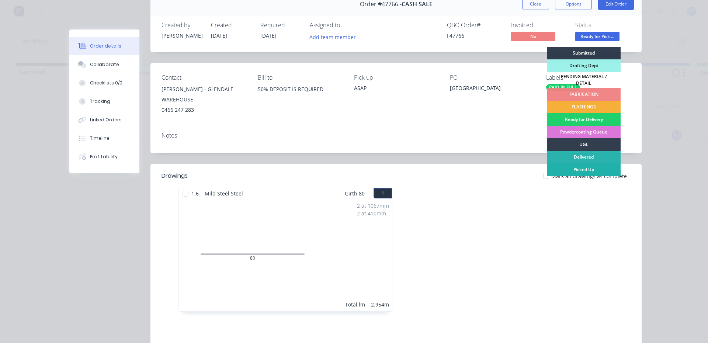
click at [595, 165] on div "Picked Up" at bounding box center [584, 169] width 74 height 13
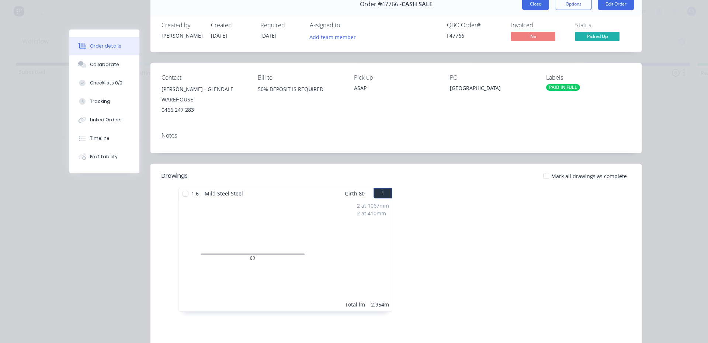
click at [542, 4] on button "Close" at bounding box center [535, 4] width 27 height 12
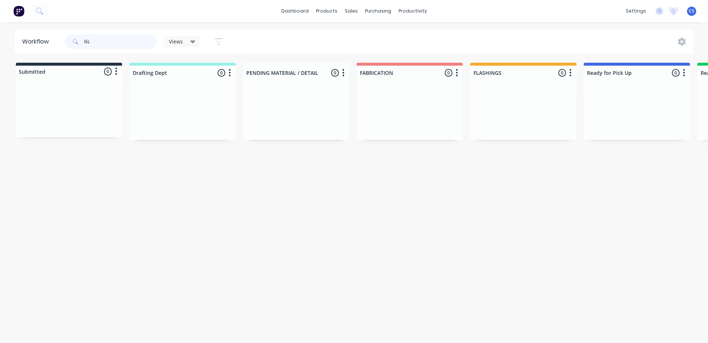
type input "G"
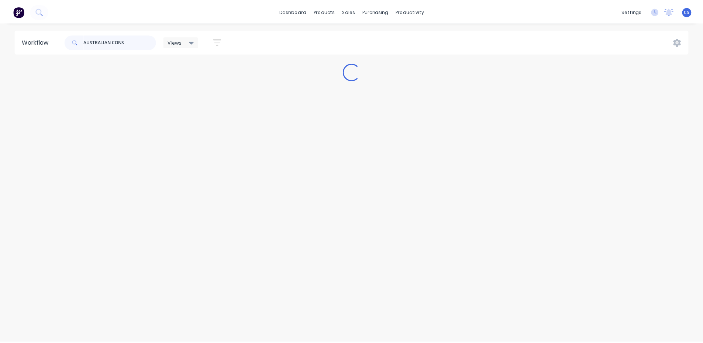
scroll to position [0, 0]
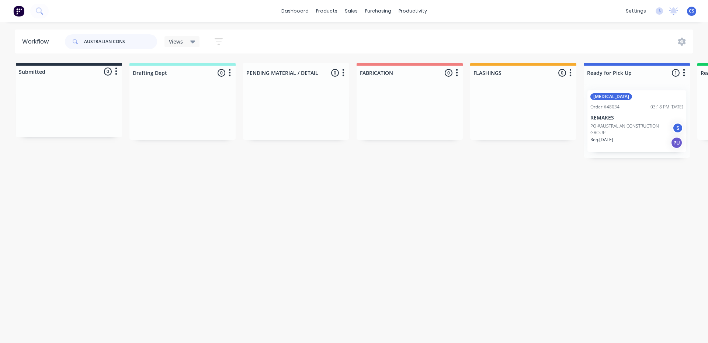
type input "AUSTRALIAN CONS"
click at [641, 118] on p "REMAKES" at bounding box center [637, 118] width 93 height 6
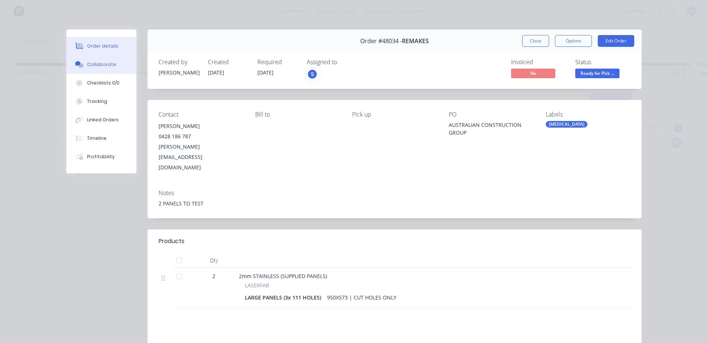
click at [98, 64] on div "Collaborate" at bounding box center [101, 64] width 29 height 7
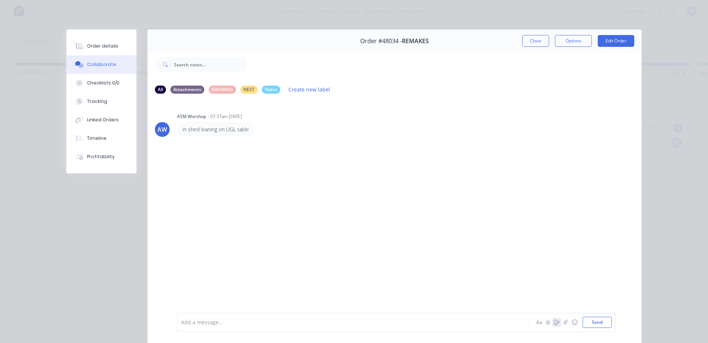
click at [553, 322] on button "button" at bounding box center [557, 322] width 9 height 9
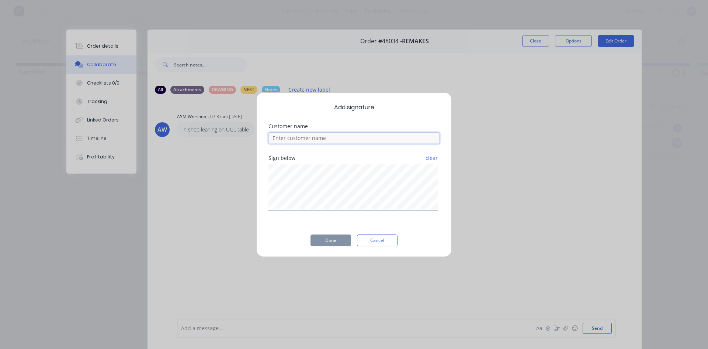
click at [291, 143] on input at bounding box center [354, 137] width 171 height 11
type input "[PERSON_NAME]"
click at [348, 241] on button "Done" at bounding box center [331, 240] width 41 height 12
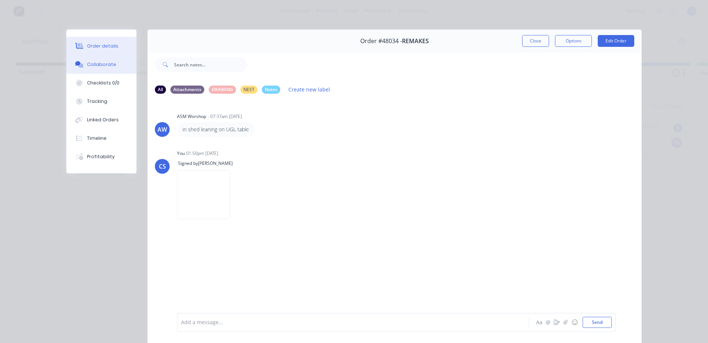
click at [88, 49] on div "Order details" at bounding box center [102, 46] width 31 height 7
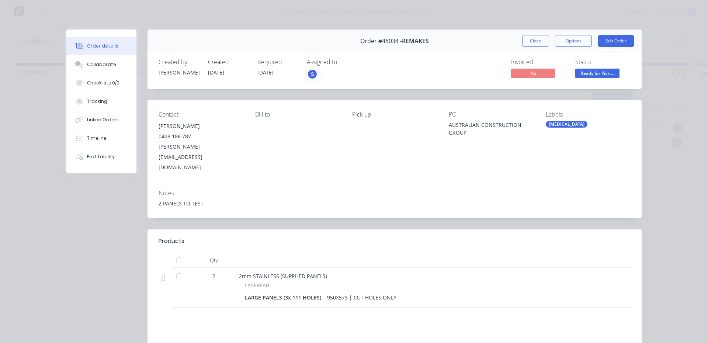
click at [595, 73] on span "Ready for Pick ..." at bounding box center [597, 73] width 44 height 9
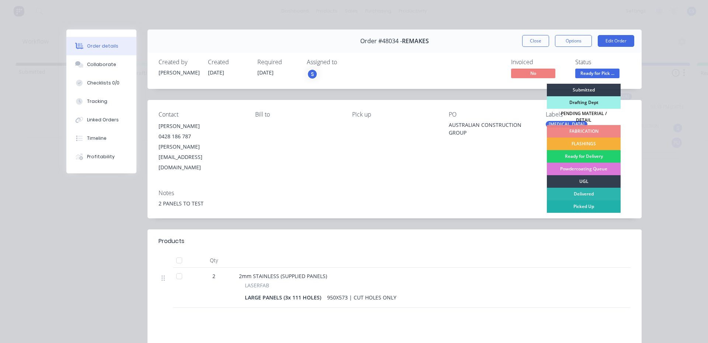
click at [596, 205] on div "Picked Up" at bounding box center [584, 206] width 74 height 13
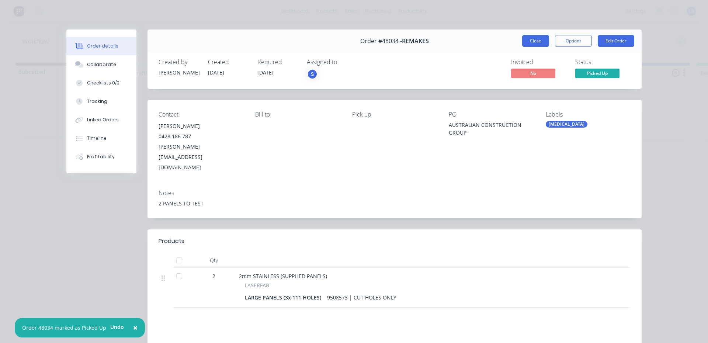
click at [526, 39] on button "Close" at bounding box center [535, 41] width 27 height 12
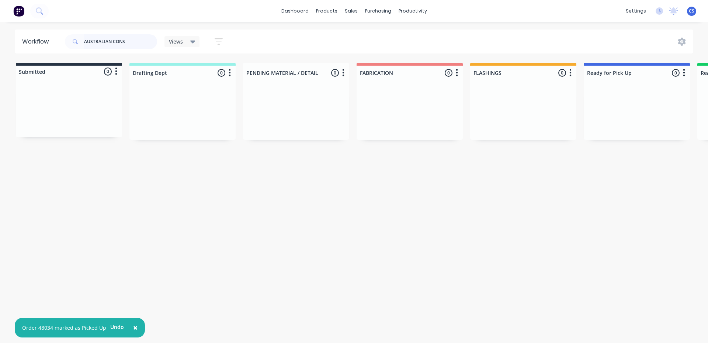
drag, startPoint x: 128, startPoint y: 44, endPoint x: 0, endPoint y: 20, distance: 130.3
click at [0, 20] on div "× Order 48034 marked as Picked Up Undo dashboard products sales purchasing prod…" at bounding box center [354, 149] width 708 height 299
